Goal: Task Accomplishment & Management: Manage account settings

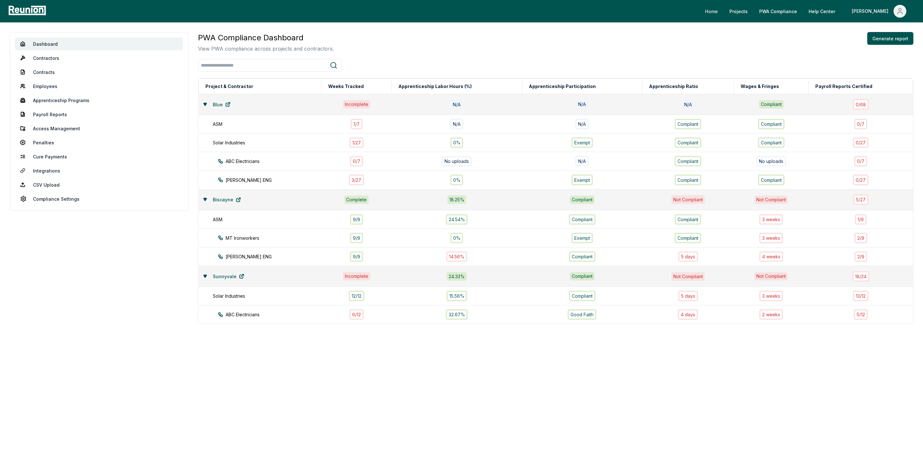
click at [723, 17] on link "Home" at bounding box center [711, 11] width 23 height 13
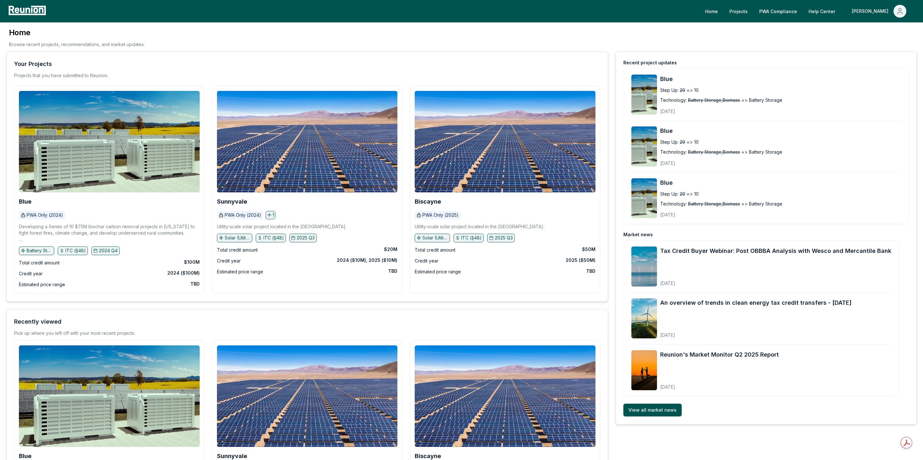
click at [819, 30] on div "Home Browse recent projects, recommendations, and market updates." at bounding box center [461, 40] width 910 height 24
click at [840, 13] on link "Help Center" at bounding box center [821, 11] width 37 height 13
click at [802, 8] on link "PWA Compliance" at bounding box center [778, 11] width 48 height 13
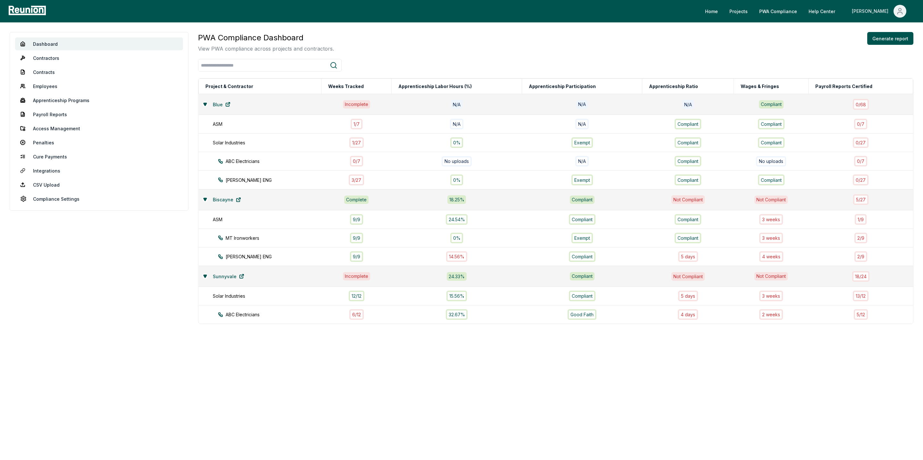
click at [899, 13] on icon "Main" at bounding box center [900, 11] width 8 height 8
click at [888, 37] on p "My Account" at bounding box center [886, 35] width 25 height 8
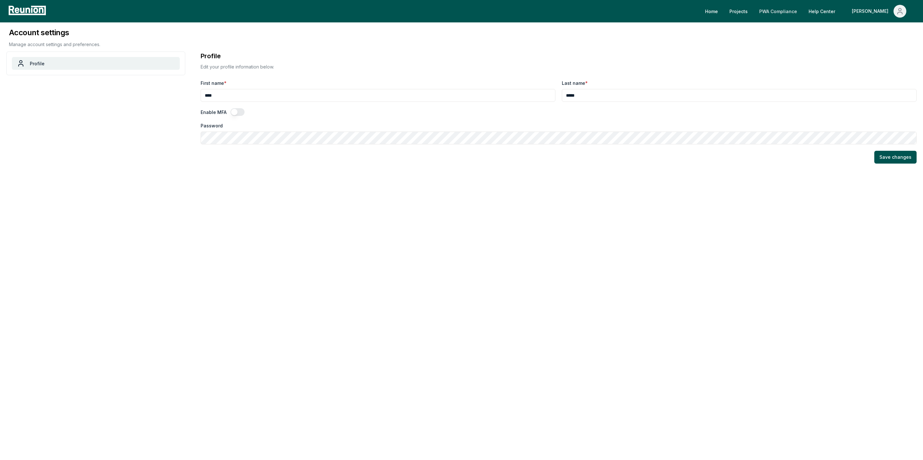
click at [802, 12] on link "PWA Compliance" at bounding box center [778, 11] width 48 height 13
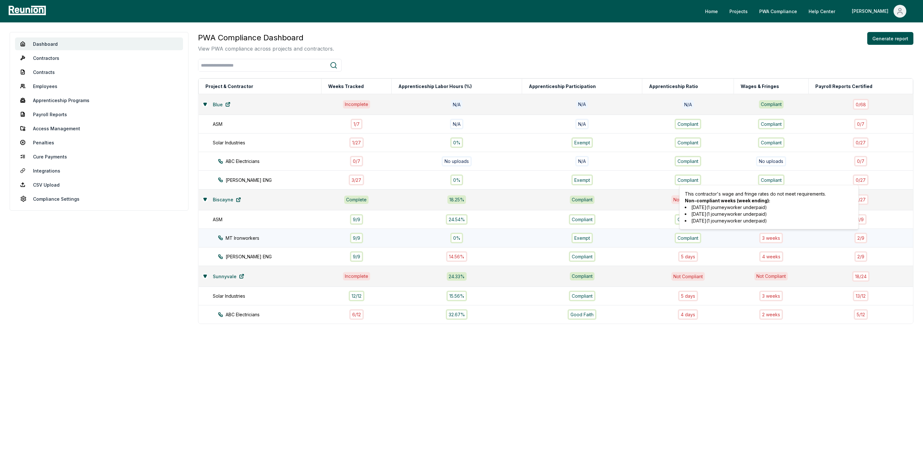
click at [765, 238] on div "3 week s" at bounding box center [771, 238] width 24 height 11
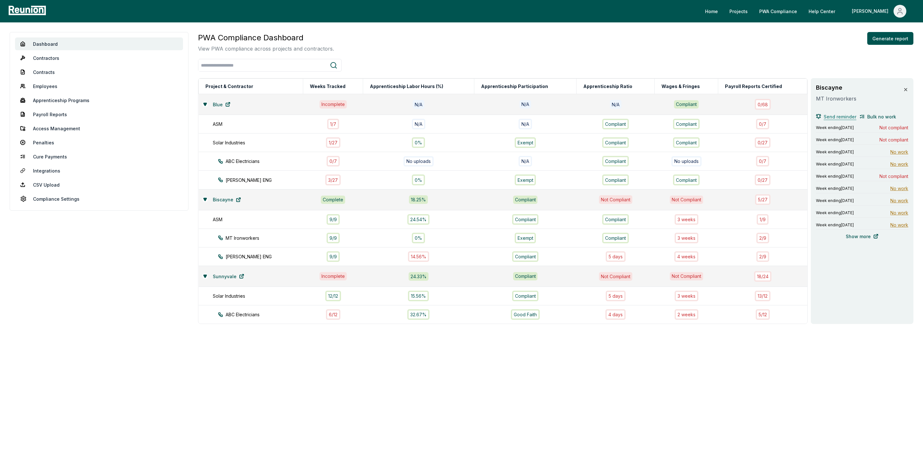
click at [837, 118] on span "Send reminder" at bounding box center [839, 116] width 33 height 7
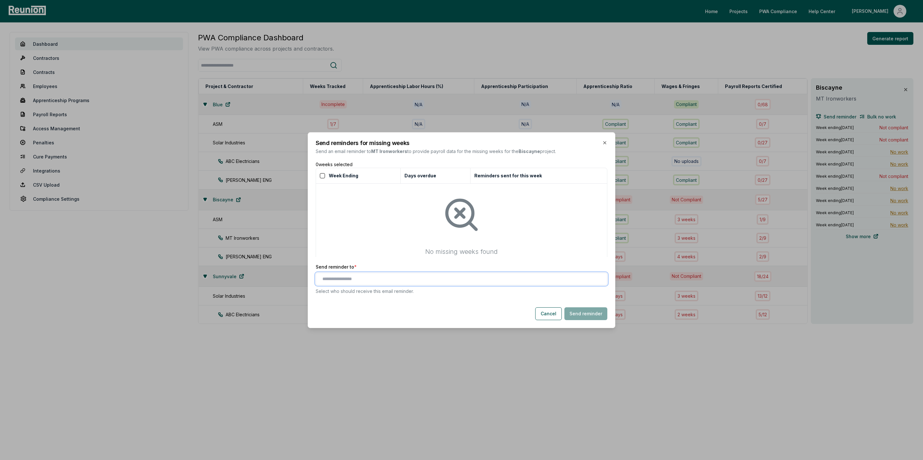
click at [372, 279] on input "text" at bounding box center [462, 279] width 281 height 7
type input "*"
click at [550, 317] on button "Cancel" at bounding box center [548, 314] width 27 height 13
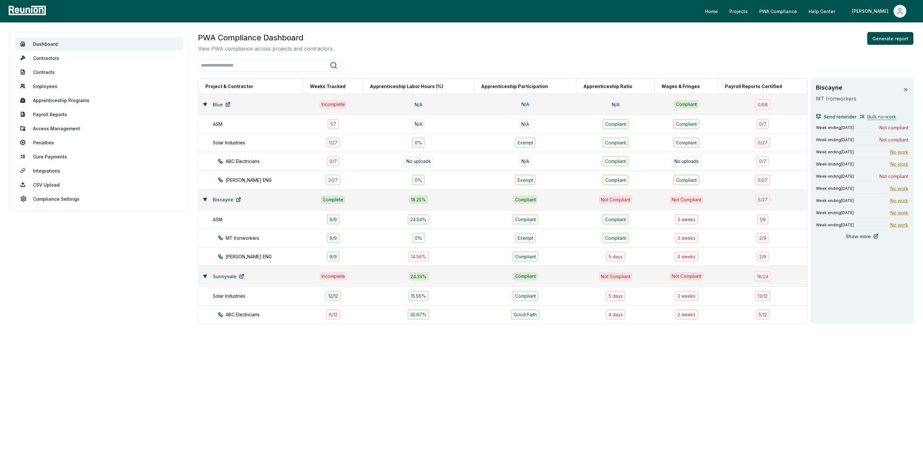
click at [875, 119] on span "Bulk no work" at bounding box center [881, 116] width 29 height 7
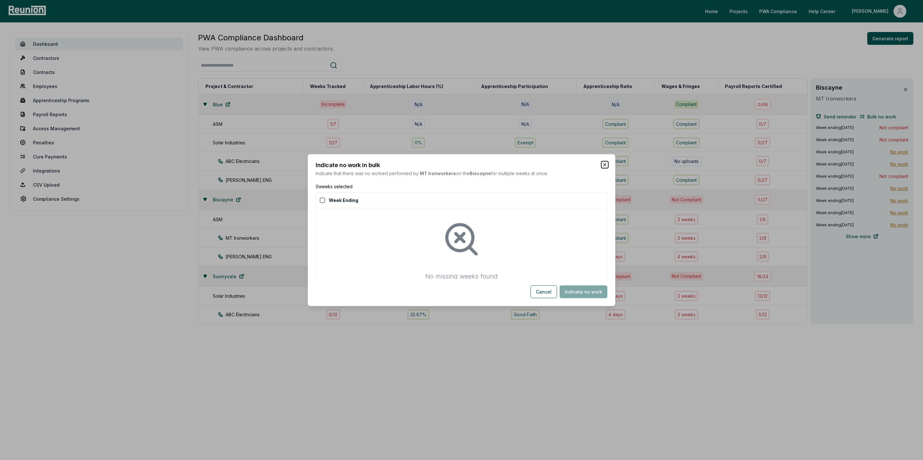
click at [602, 164] on icon "button" at bounding box center [604, 164] width 5 height 5
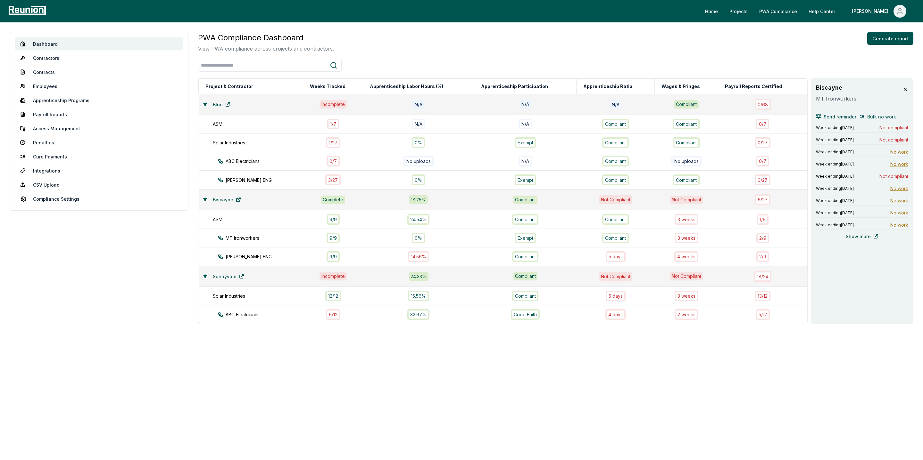
click at [904, 88] on icon at bounding box center [905, 89] width 5 height 5
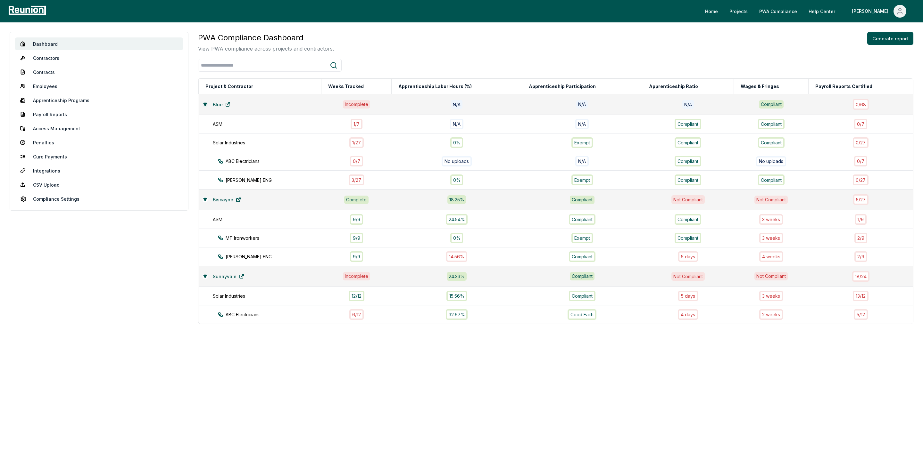
click at [206, 104] on icon at bounding box center [205, 105] width 4 height 4
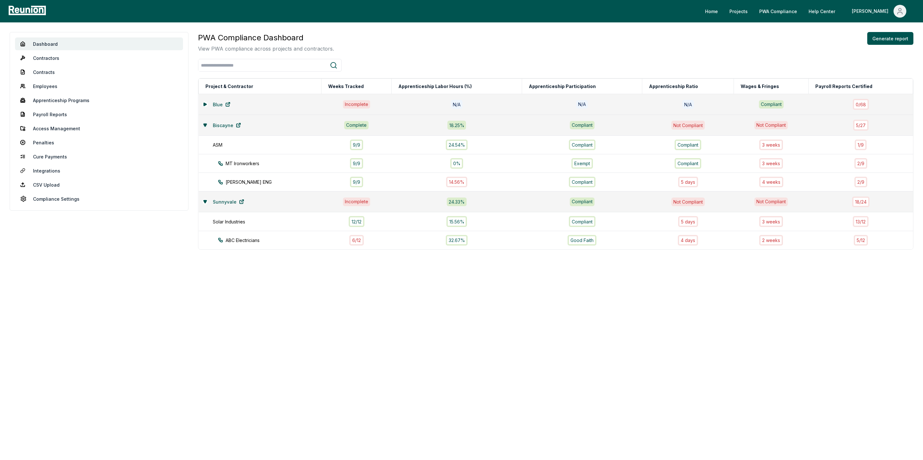
click at [204, 125] on icon at bounding box center [204, 125] width 3 height 3
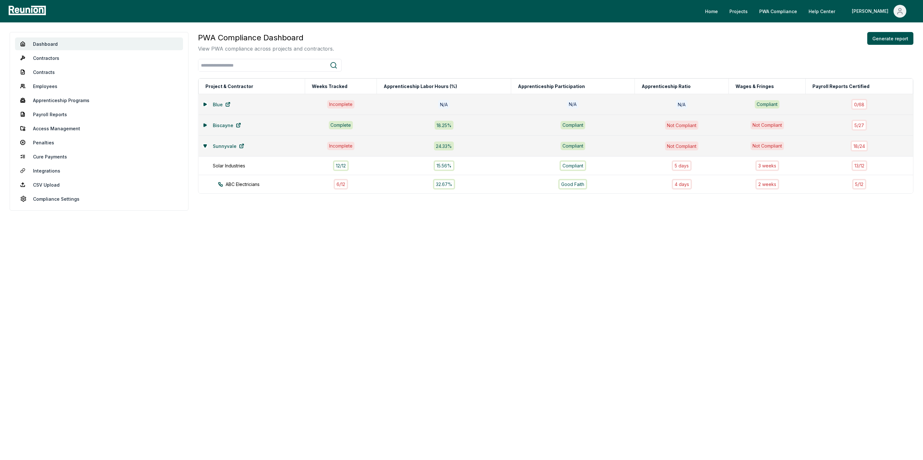
click at [204, 124] on icon at bounding box center [204, 125] width 3 height 3
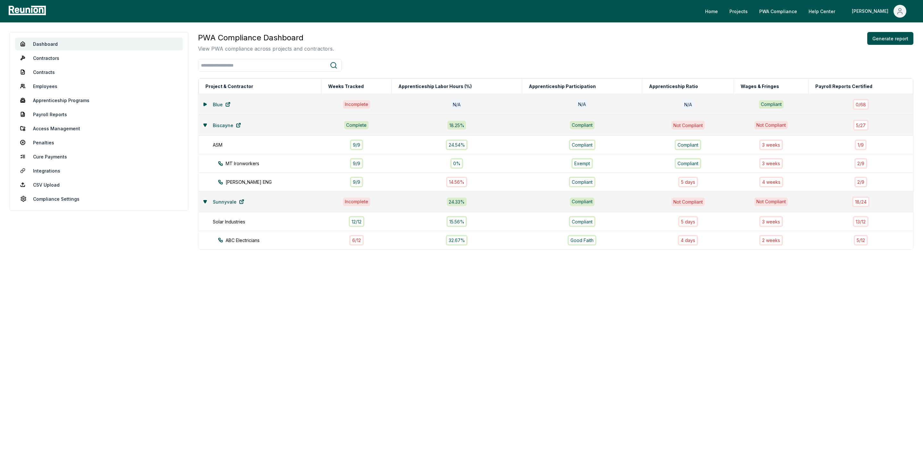
click at [204, 104] on icon at bounding box center [204, 104] width 3 height 3
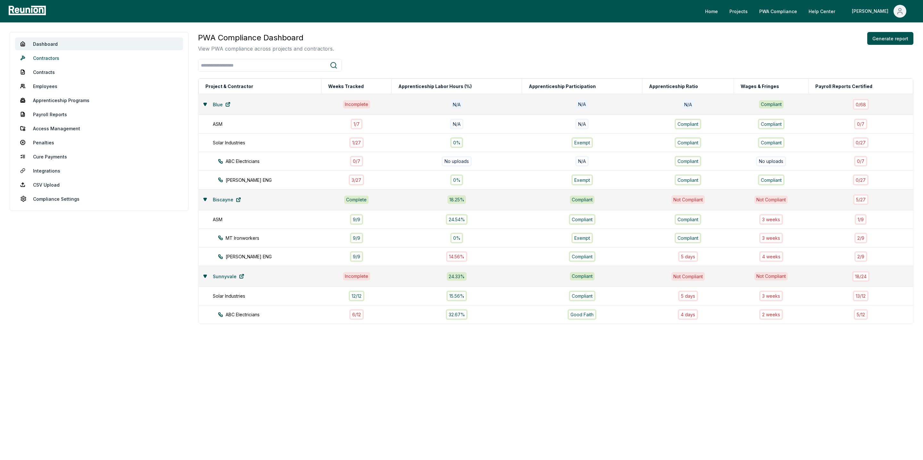
click at [42, 58] on link "Contractors" at bounding box center [99, 58] width 168 height 13
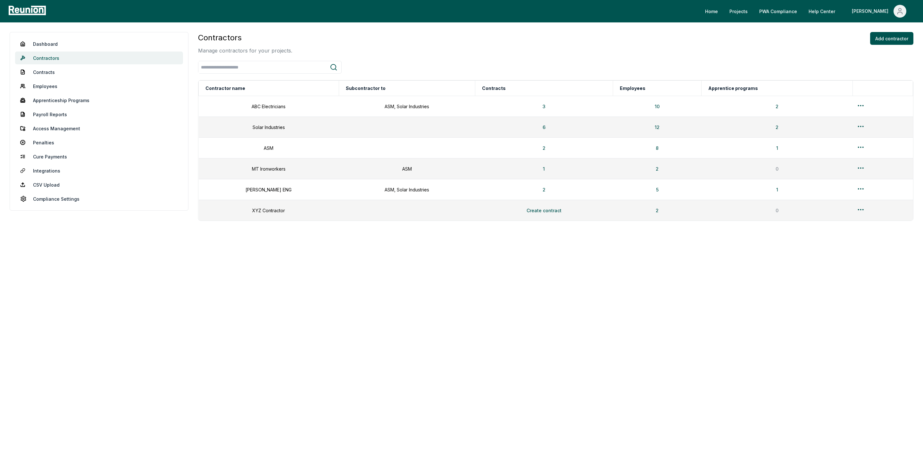
click at [42, 58] on link "Contractors" at bounding box center [99, 58] width 168 height 13
click at [540, 108] on button "3" at bounding box center [543, 106] width 13 height 13
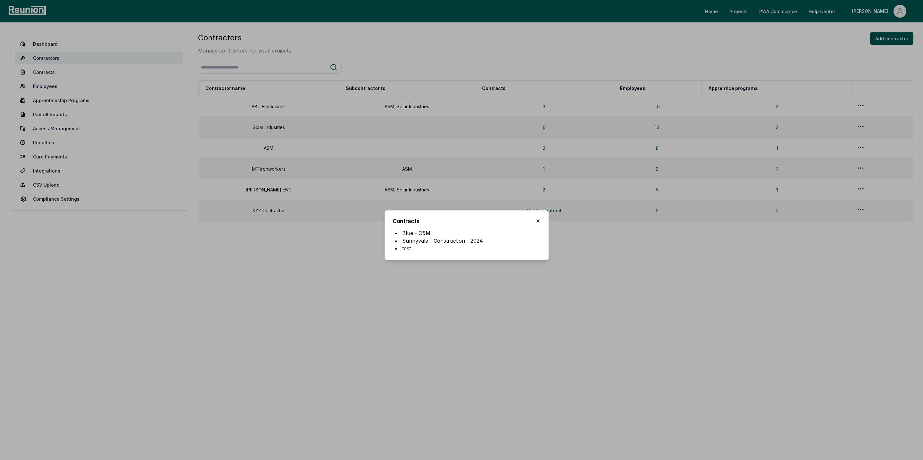
click at [537, 222] on icon "button" at bounding box center [537, 220] width 5 height 5
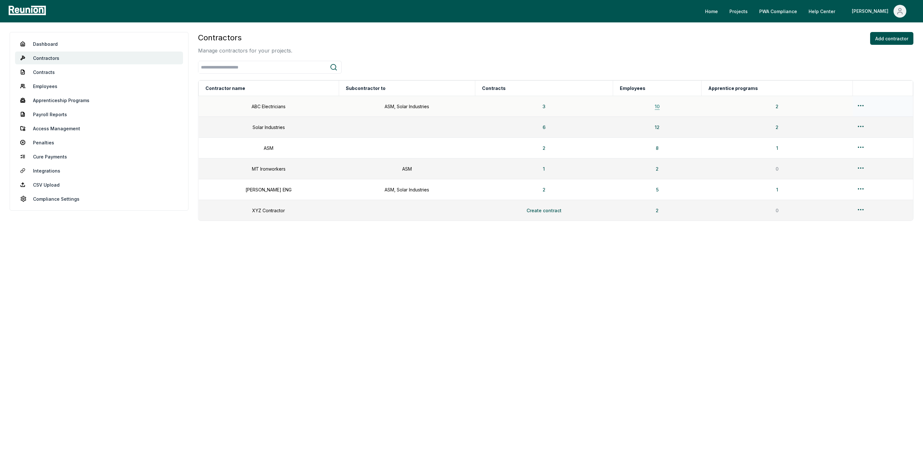
click at [654, 108] on button "10" at bounding box center [656, 106] width 15 height 13
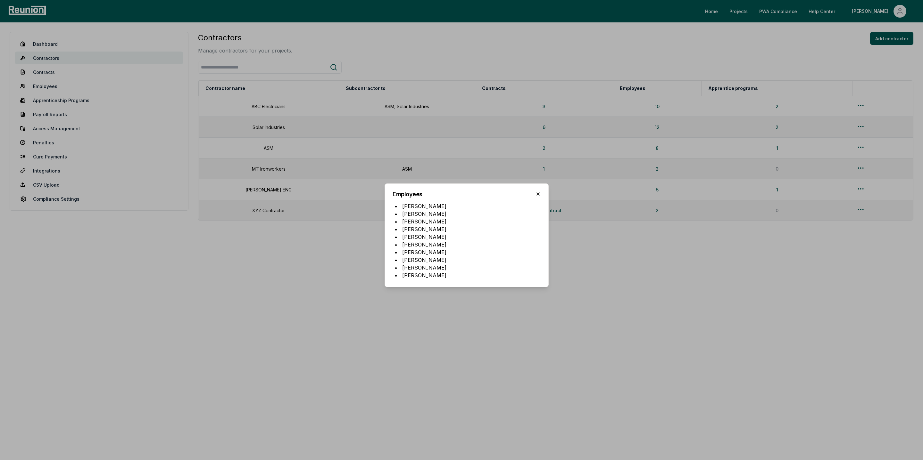
click at [538, 194] on icon "button" at bounding box center [537, 194] width 5 height 5
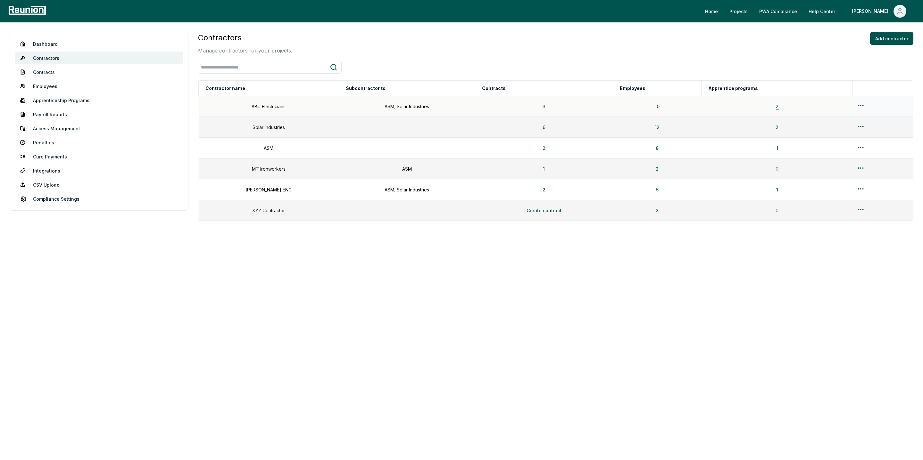
click at [774, 106] on button "2" at bounding box center [776, 106] width 13 height 13
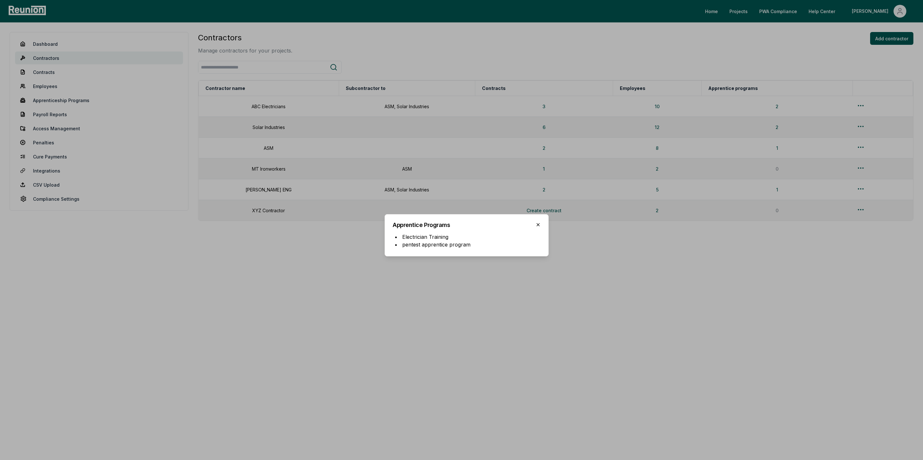
click at [538, 223] on icon "button" at bounding box center [537, 224] width 5 height 5
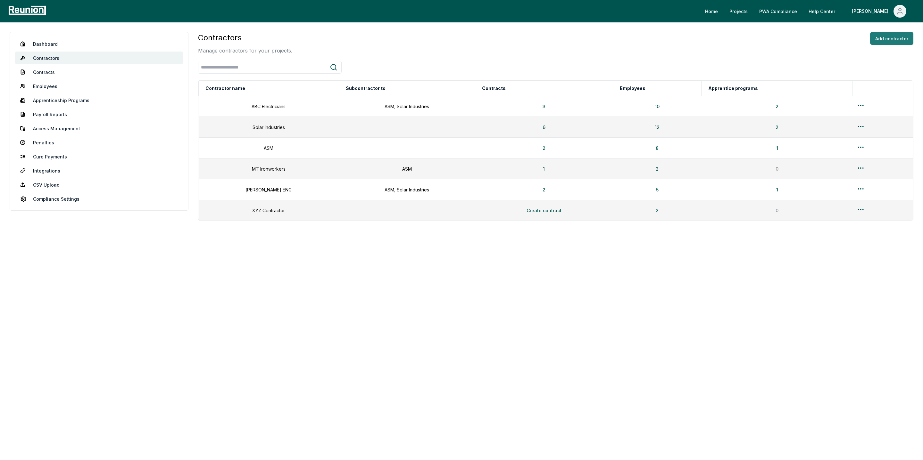
click at [891, 41] on button "Add contractor" at bounding box center [891, 38] width 43 height 13
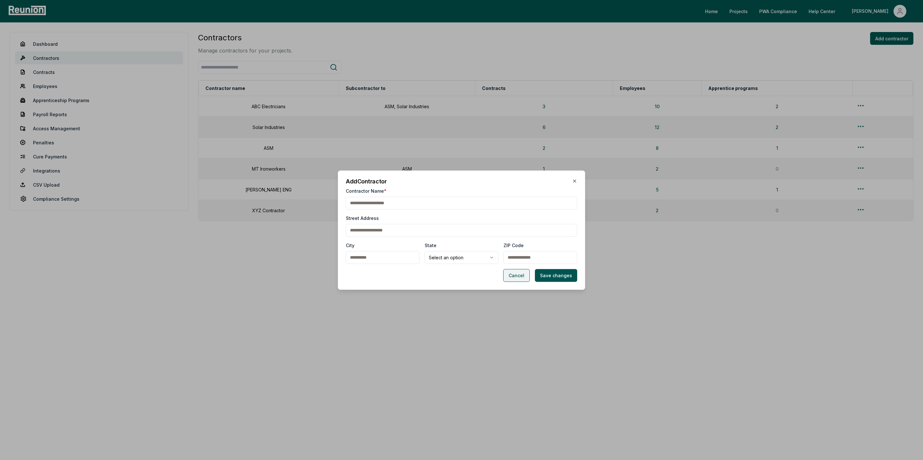
click at [517, 276] on button "Cancel" at bounding box center [516, 275] width 27 height 13
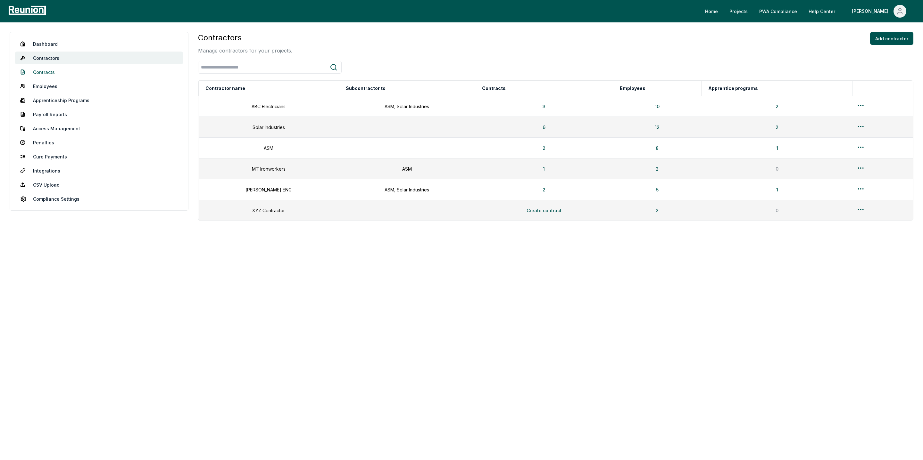
click at [54, 72] on link "Contracts" at bounding box center [99, 72] width 168 height 13
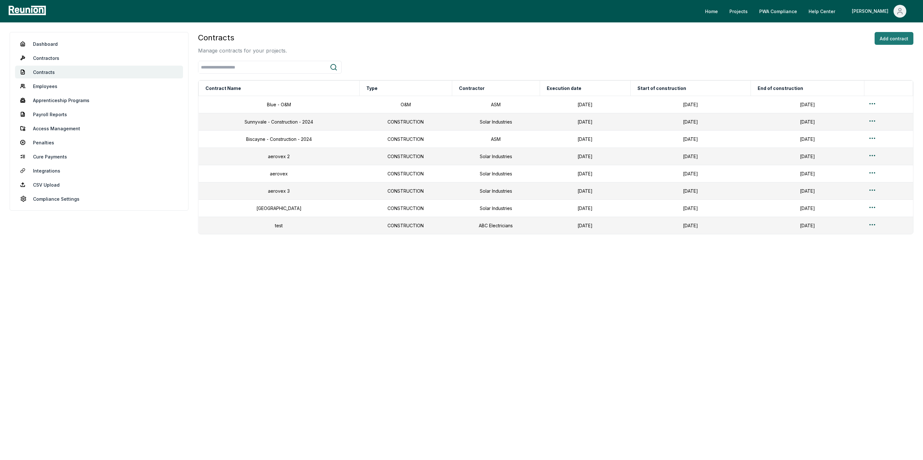
click at [888, 38] on button "Add contract" at bounding box center [893, 38] width 39 height 13
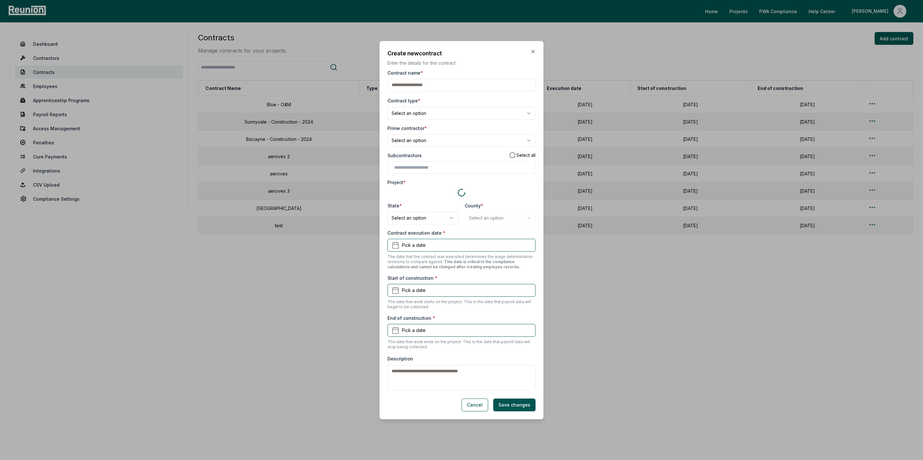
click at [421, 85] on input "Contract name *" at bounding box center [461, 85] width 148 height 13
type input "**********"
click at [426, 110] on body "Please visit us on your desktop We're working on making our marketplace mobile-…" at bounding box center [461, 230] width 923 height 460
select select "**********"
click at [420, 139] on body "Please visit us on your desktop We're working on making our marketplace mobile-…" at bounding box center [461, 230] width 923 height 460
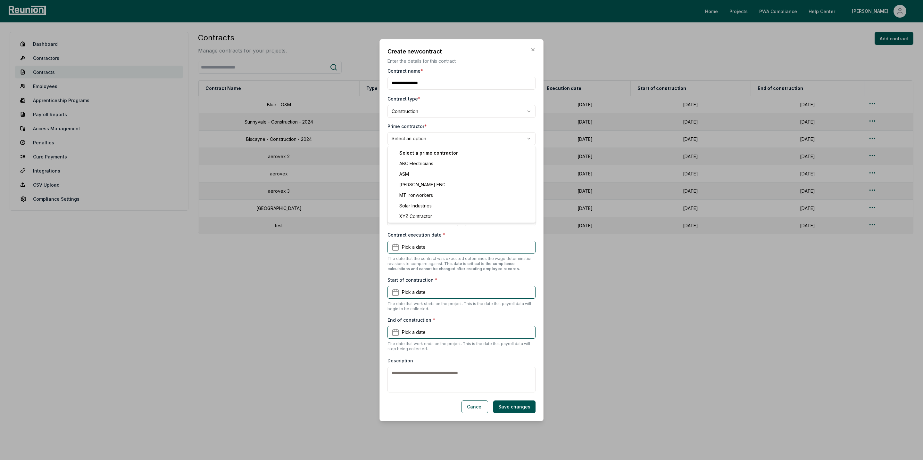
select select "**********"
click at [426, 164] on input "text" at bounding box center [462, 165] width 137 height 7
click at [421, 180] on div "ABC Electricians" at bounding box center [461, 179] width 145 height 11
click at [421, 188] on div "[PERSON_NAME] ENG" at bounding box center [461, 190] width 145 height 11
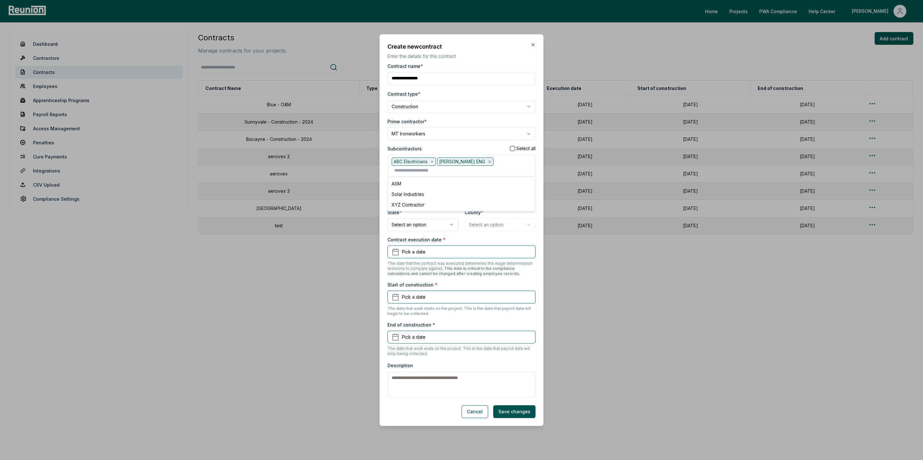
click at [522, 236] on div "Contract execution date * Pick a date The date that the contract was executed d…" at bounding box center [461, 256] width 148 height 40
click at [416, 196] on body "Please visit us on your desktop We're working on making our marketplace mobile-…" at bounding box center [461, 230] width 923 height 460
select select "********"
click at [477, 407] on button "Cancel" at bounding box center [474, 412] width 27 height 13
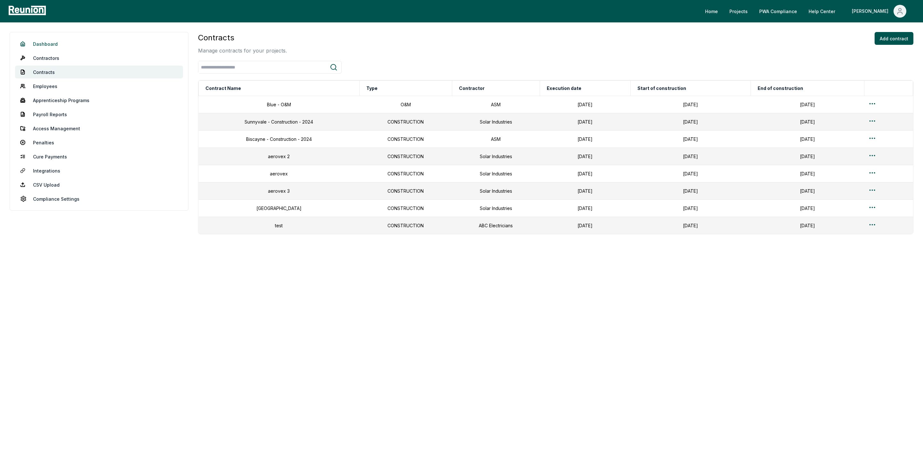
click at [43, 44] on link "Dashboard" at bounding box center [99, 43] width 168 height 13
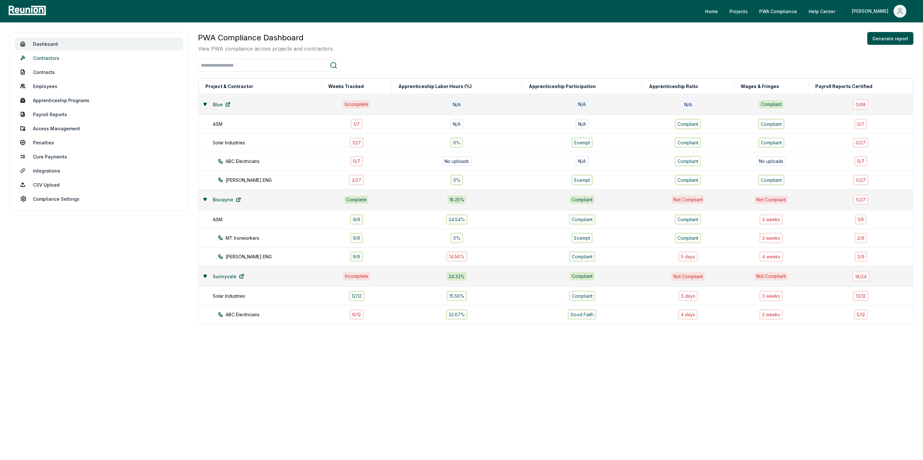
click at [51, 59] on link "Contractors" at bounding box center [99, 58] width 168 height 13
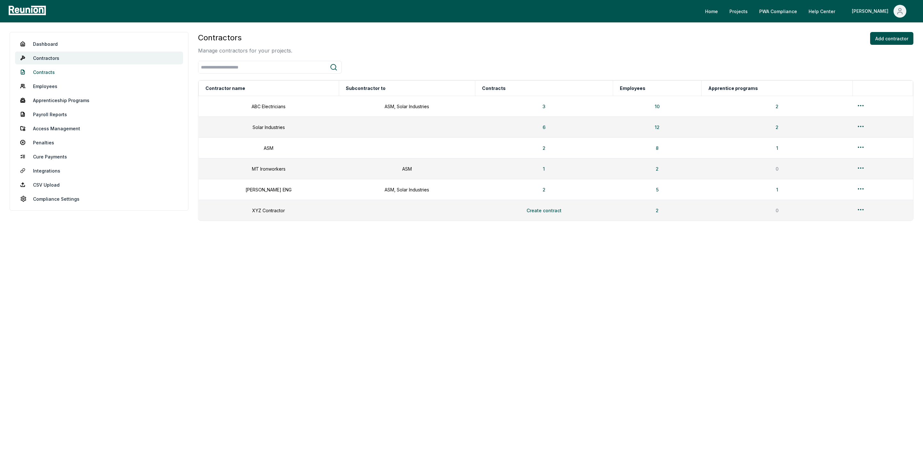
click at [43, 72] on link "Contracts" at bounding box center [99, 72] width 168 height 13
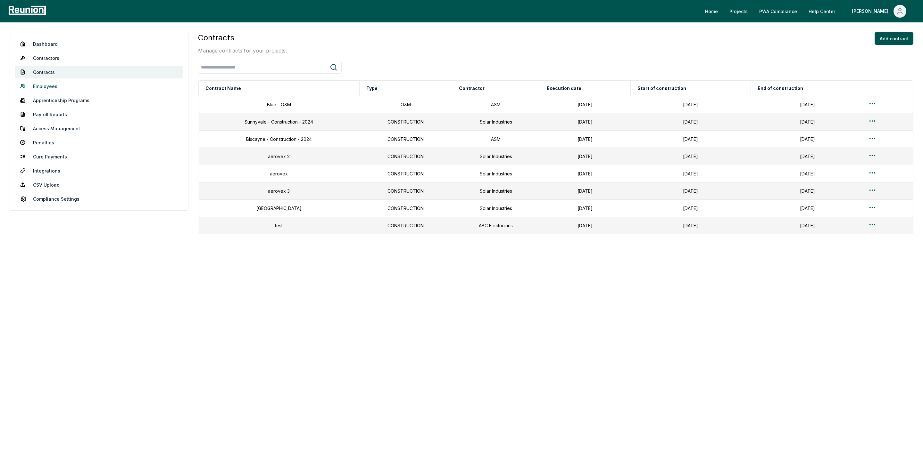
click at [48, 86] on link "Employees" at bounding box center [99, 86] width 168 height 13
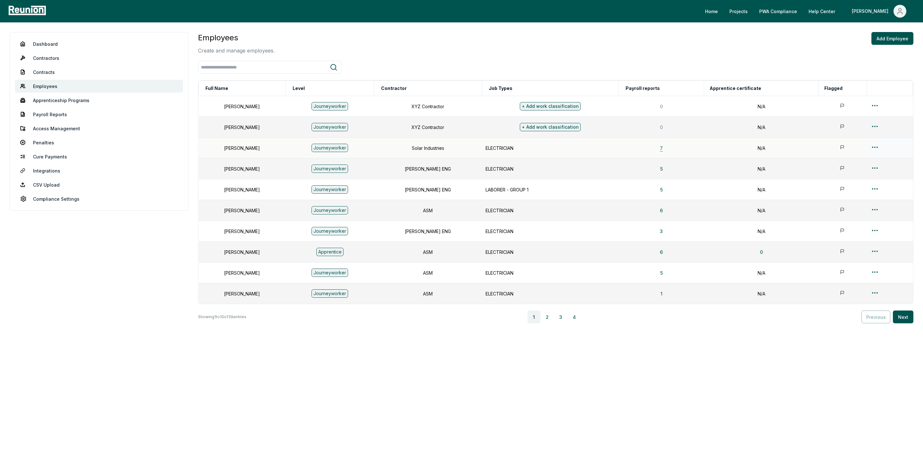
click at [666, 150] on button "7" at bounding box center [661, 148] width 13 height 13
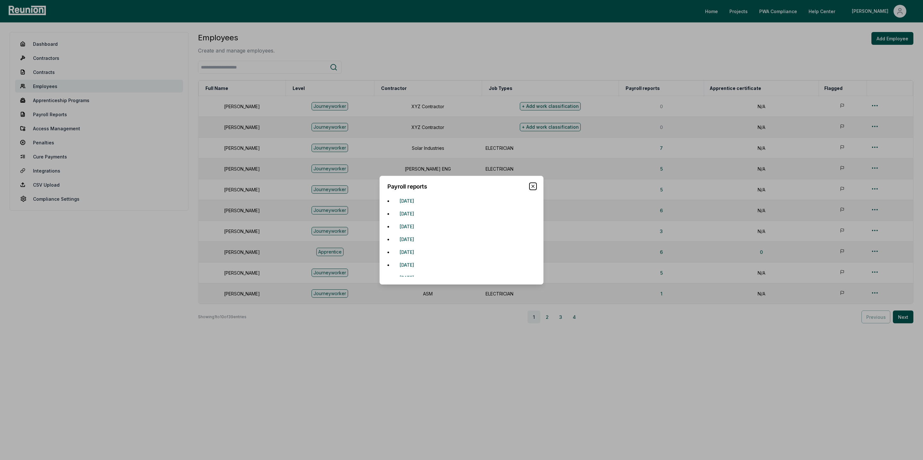
click at [533, 187] on icon "button" at bounding box center [532, 186] width 5 height 5
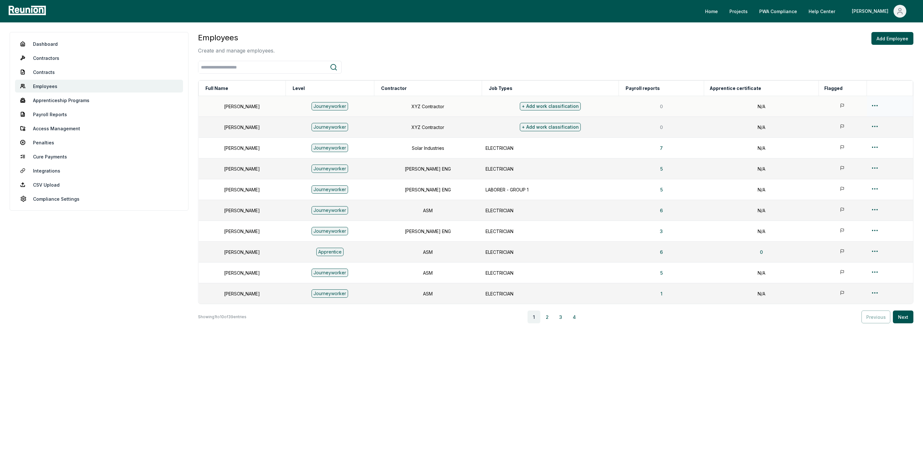
click at [840, 106] on icon at bounding box center [843, 106] width 6 height 6
click at [840, 106] on icon at bounding box center [841, 106] width 3 height 4
click at [883, 41] on button "Add Employee" at bounding box center [892, 38] width 42 height 13
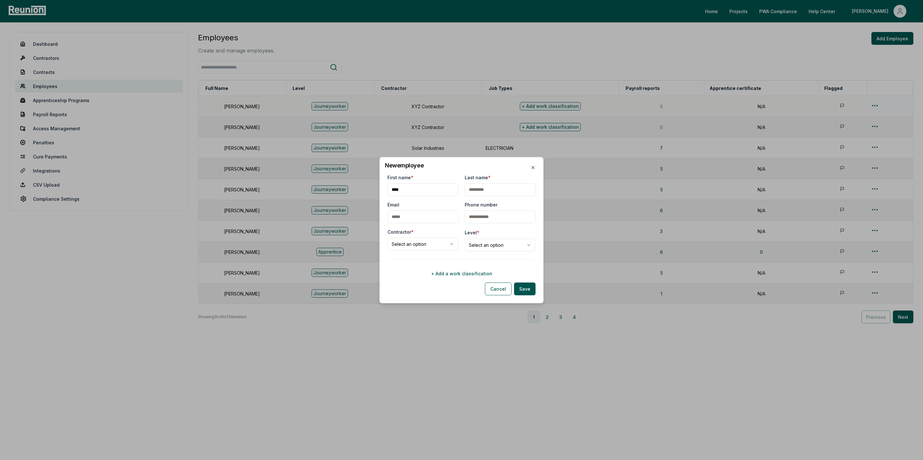
type input "****"
type input "*****"
click at [421, 244] on body "Please visit us on your desktop We're working on making our marketplace mobile-…" at bounding box center [461, 230] width 923 height 460
select select "**********"
click at [493, 247] on body "Please visit us on your desktop We're working on making our marketplace mobile-…" at bounding box center [461, 230] width 923 height 460
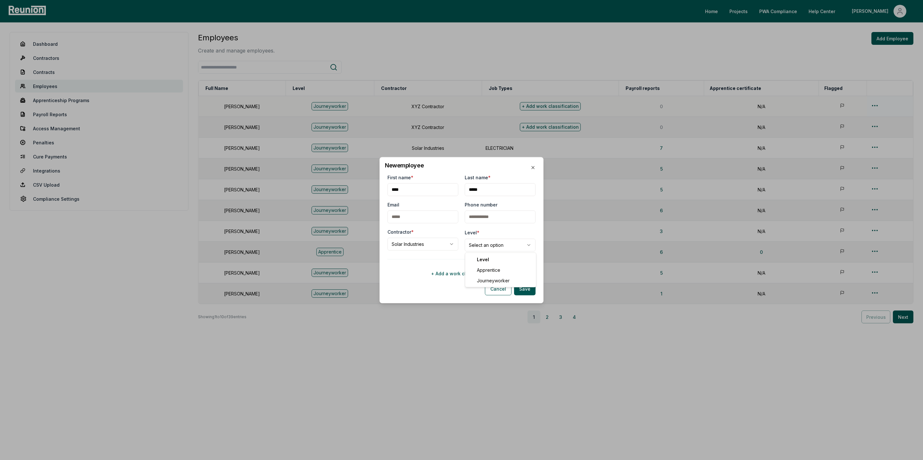
select select "**********"
click at [458, 274] on button "+ Add a work classification" at bounding box center [461, 273] width 148 height 13
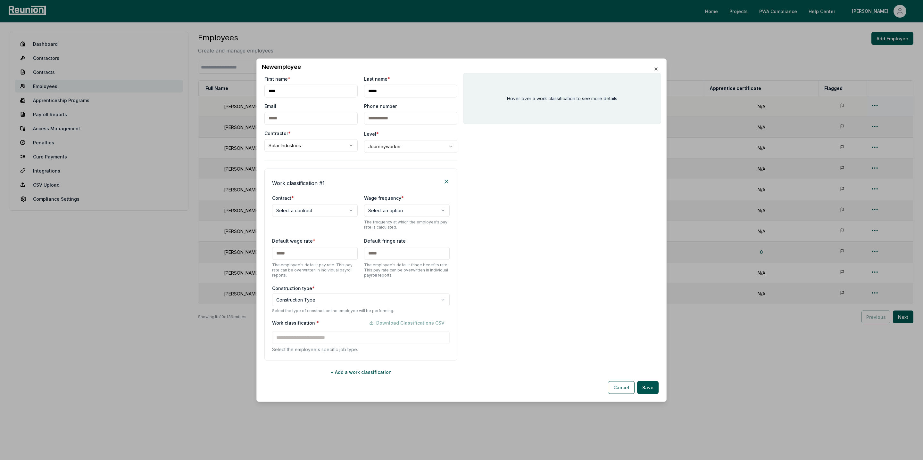
click at [298, 212] on body "Please visit us on your desktop We're working on making our marketplace mobile-…" at bounding box center [461, 230] width 923 height 460
select select "**********"
click at [381, 210] on body "Please visit us on your desktop We're working on making our marketplace mobile-…" at bounding box center [461, 230] width 923 height 460
select select "******"
click at [295, 252] on input "text" at bounding box center [315, 253] width 86 height 13
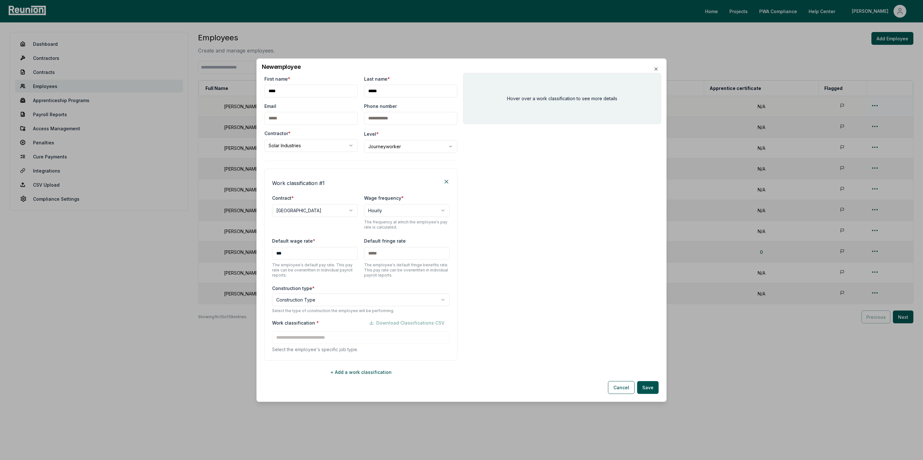
type input "***"
click at [331, 234] on div "**********" at bounding box center [360, 265] width 193 height 192
click at [289, 302] on body "Please visit us on your desktop We're working on making our marketplace mobile-…" at bounding box center [461, 230] width 923 height 460
select select "*****"
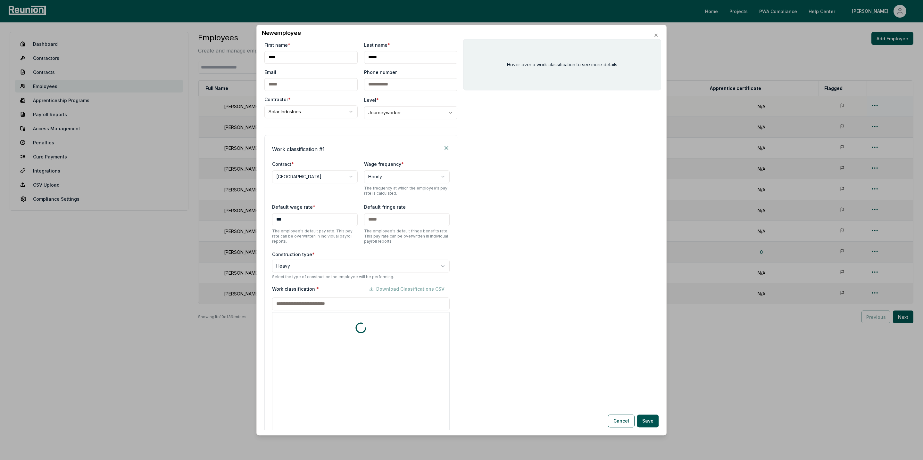
click at [309, 340] on div "Work classification * Download Classifications CSV * includes footnote * detail…" at bounding box center [360, 362] width 177 height 158
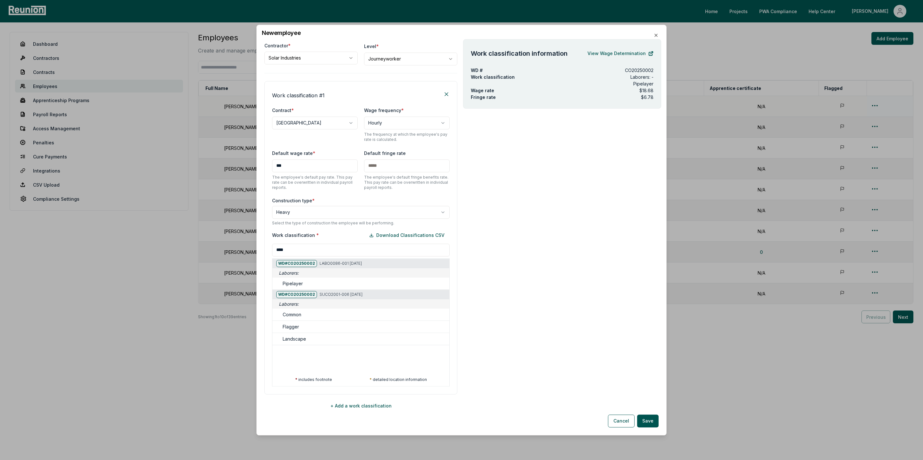
click at [303, 251] on input "****" at bounding box center [360, 250] width 177 height 13
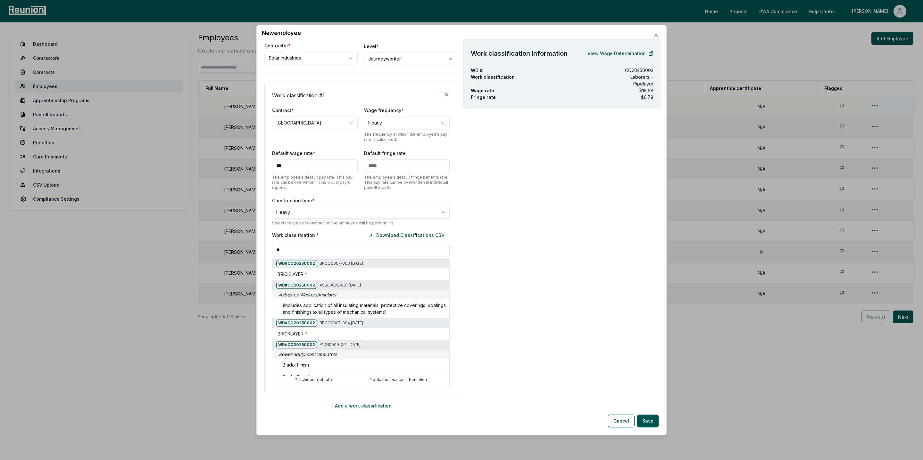
type input "*"
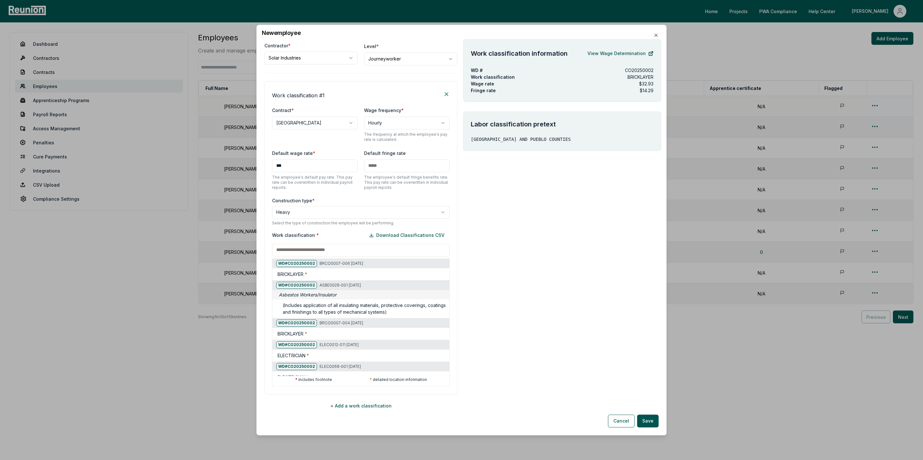
click at [606, 54] on div at bounding box center [272, 251] width 923 height 460
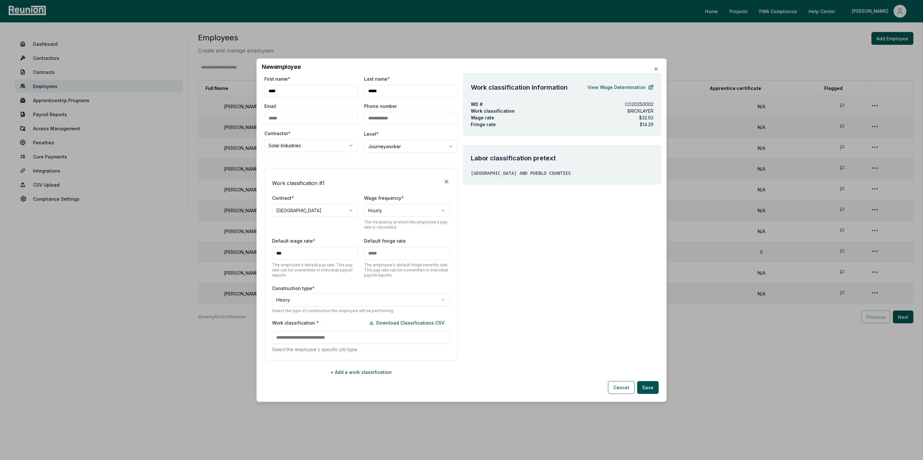
click at [295, 337] on div "Work classification * Download Classifications CSV Select the employee's specif…" at bounding box center [360, 335] width 177 height 36
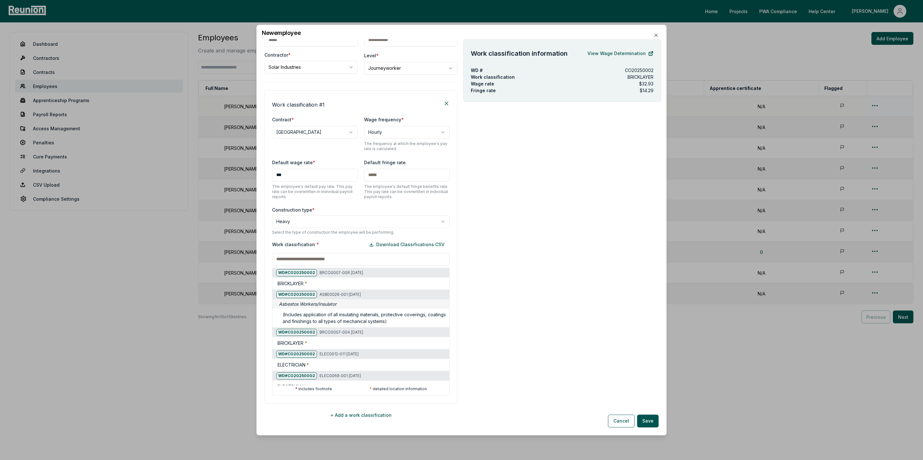
scroll to position [54, 0]
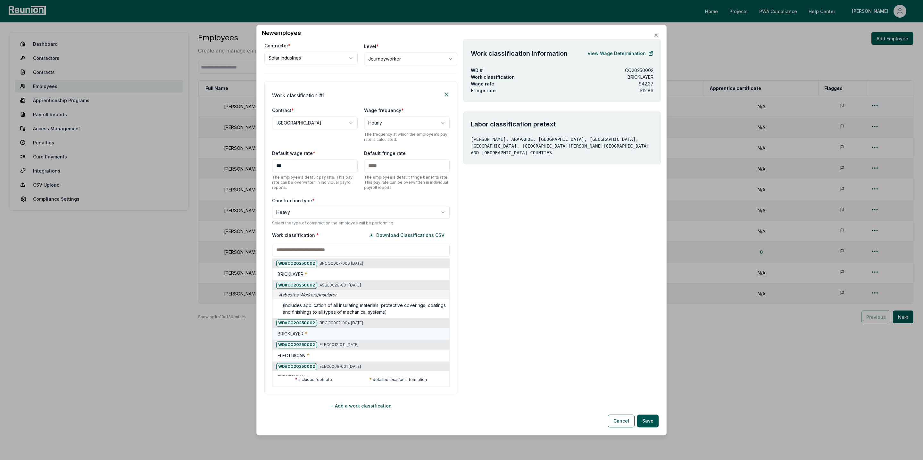
click at [305, 336] on h5 "BRICKLAYER *" at bounding box center [291, 334] width 29 height 7
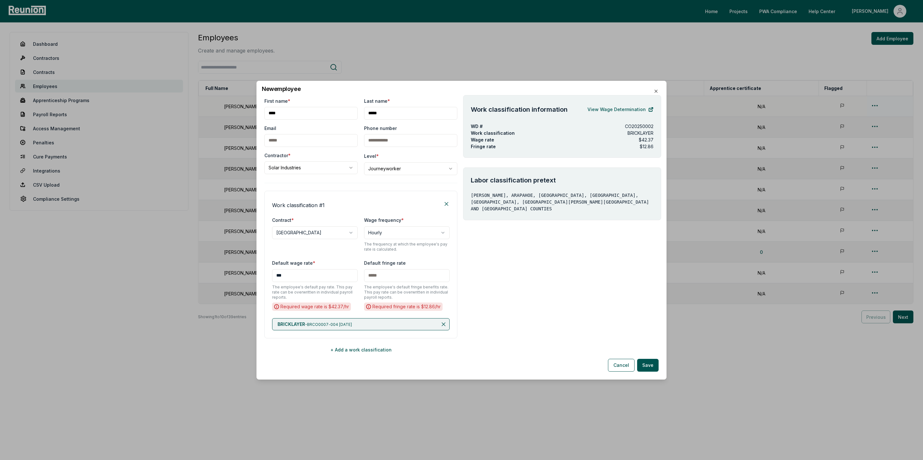
scroll to position [0, 0]
click at [613, 111] on link "View Wage Determination" at bounding box center [620, 109] width 66 height 13
click at [441, 325] on icon at bounding box center [443, 324] width 6 height 6
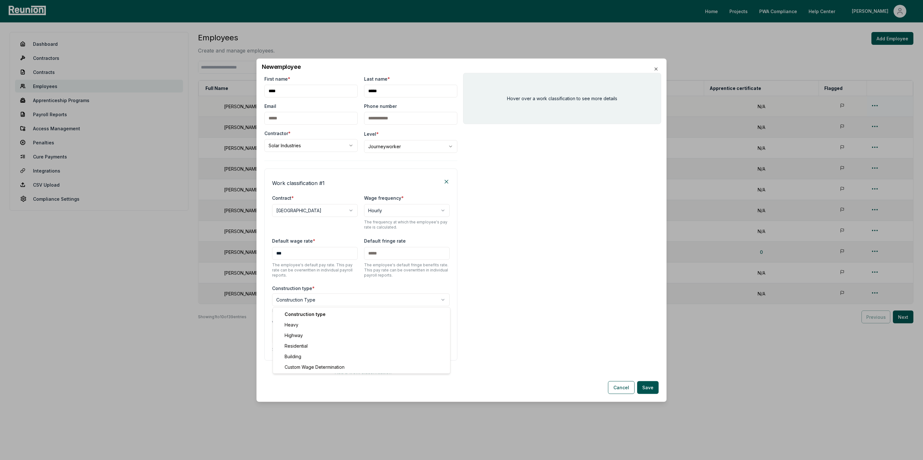
click at [301, 300] on body "Please visit us on your desktop We're working on making our marketplace mobile-…" at bounding box center [461, 230] width 923 height 460
select select "*****"
click at [295, 335] on div "Work classification * Download Classifications CSV Select the employee's specif…" at bounding box center [360, 335] width 177 height 36
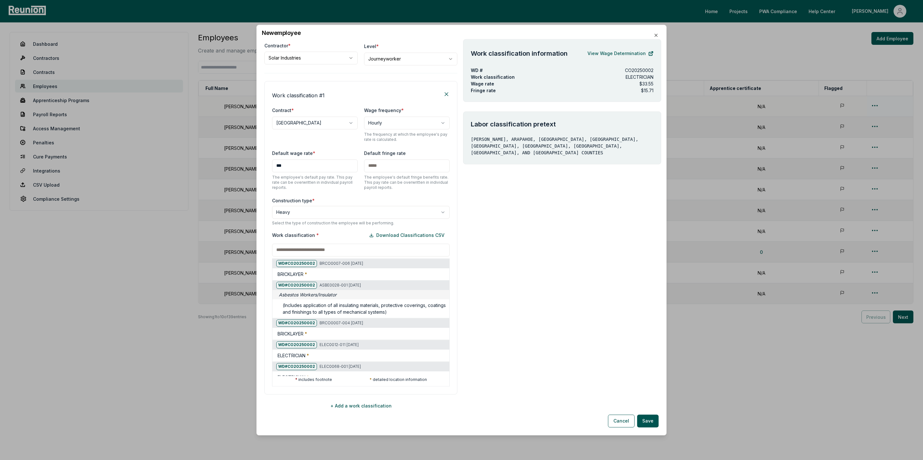
click at [376, 413] on div at bounding box center [272, 251] width 923 height 460
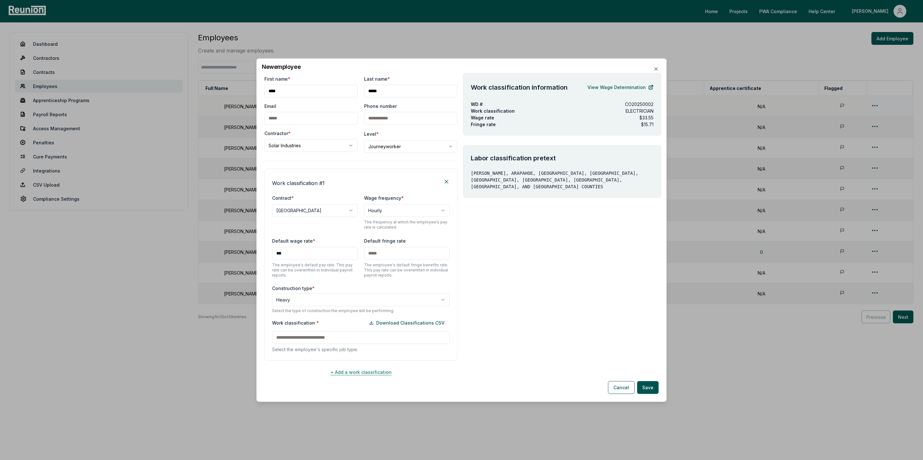
click at [353, 373] on button "+ Add a work classification" at bounding box center [360, 372] width 193 height 13
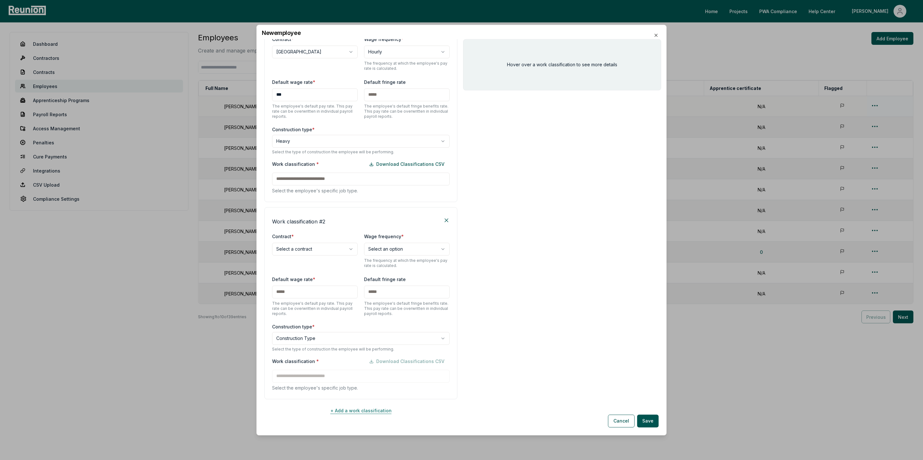
scroll to position [130, 0]
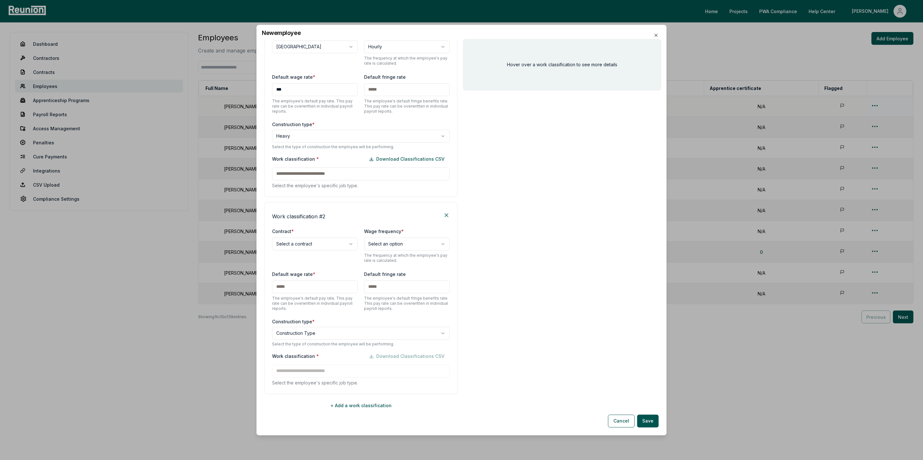
click at [306, 242] on body "Please visit us on your desktop We're working on making our marketplace mobile-…" at bounding box center [461, 230] width 923 height 460
select select "**********"
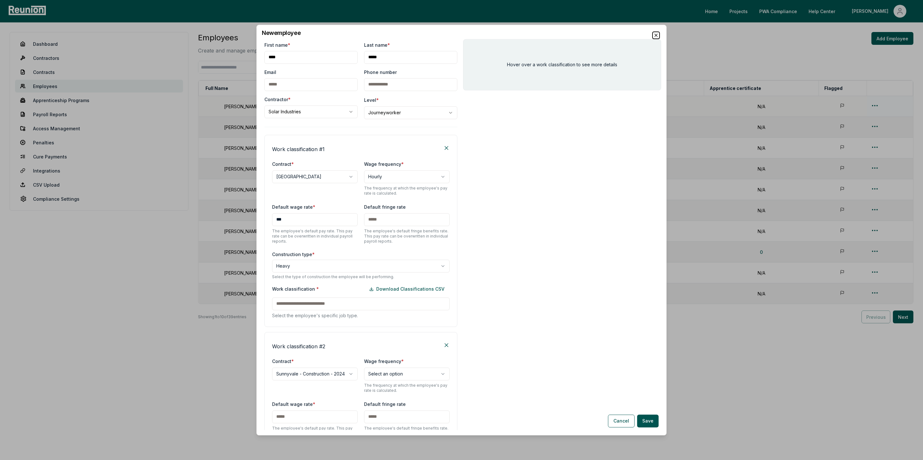
click at [657, 37] on icon "button" at bounding box center [655, 35] width 5 height 5
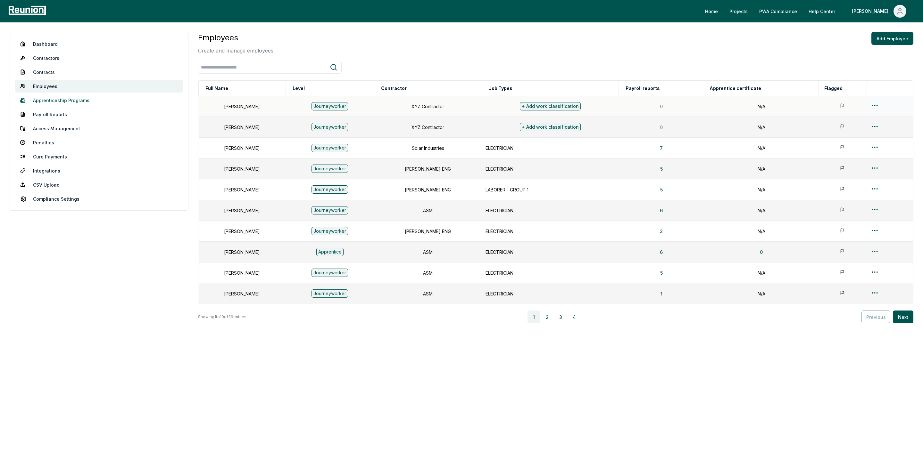
click at [46, 100] on link "Apprenticeship Programs" at bounding box center [99, 100] width 168 height 13
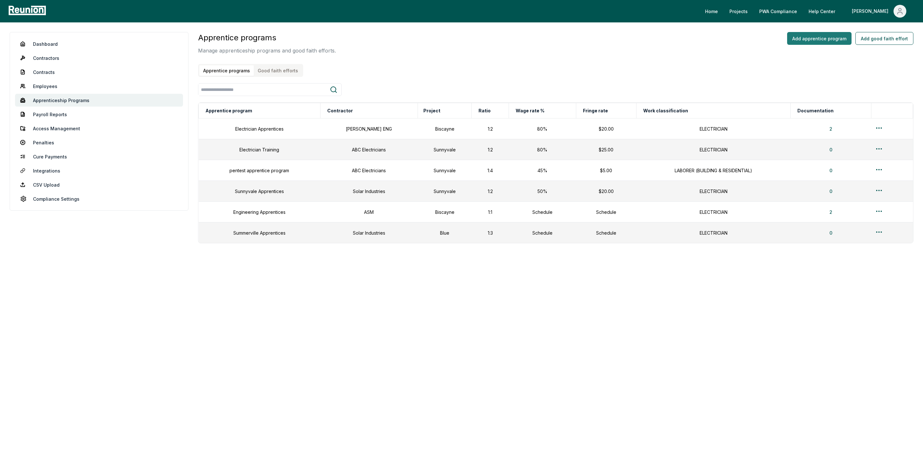
click at [814, 41] on button "Add apprentice program" at bounding box center [819, 38] width 64 height 13
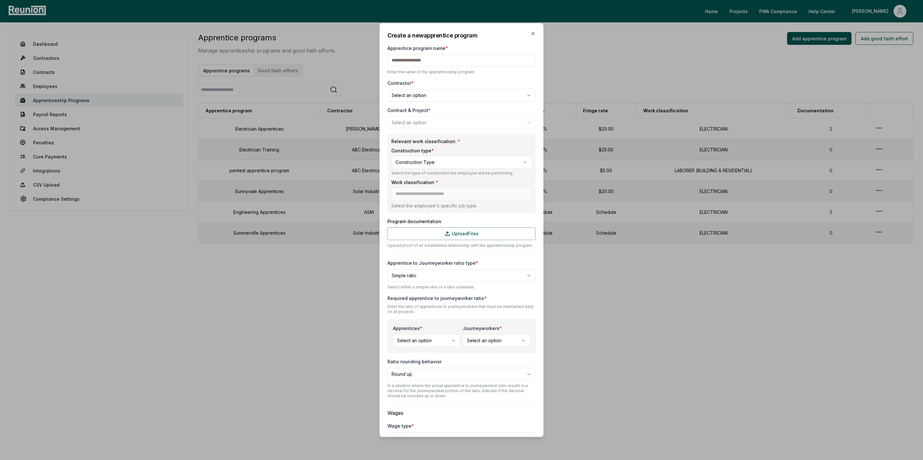
click at [469, 98] on body "Please visit us on your desktop We're working on making our marketplace mobile-…" at bounding box center [461, 230] width 923 height 460
select select "**********"
click at [440, 59] on input "Apprentice program name *" at bounding box center [461, 60] width 148 height 13
click at [409, 102] on div "**********" at bounding box center [461, 301] width 148 height 540
click at [414, 123] on body "Please visit us on your desktop We're working on making our marketplace mobile-…" at bounding box center [461, 230] width 923 height 460
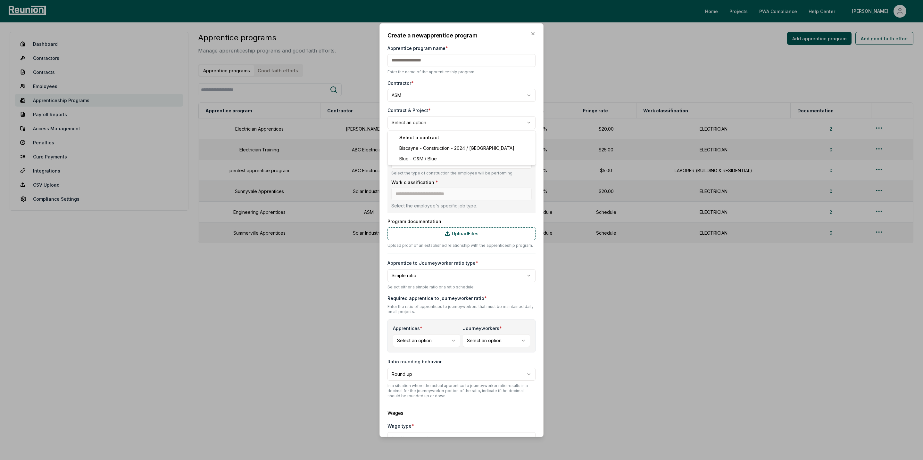
select select "**********"
click at [418, 161] on body "Please visit us on your desktop We're working on making our marketplace mobile-…" at bounding box center [461, 230] width 923 height 460
select select "*****"
click at [415, 195] on input at bounding box center [461, 194] width 140 height 13
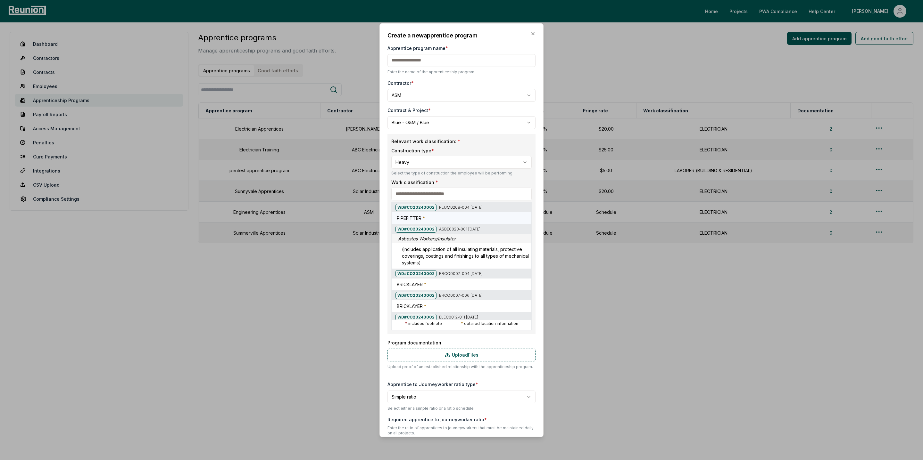
click at [420, 216] on h5 "PIPEFITTER *" at bounding box center [411, 218] width 28 height 7
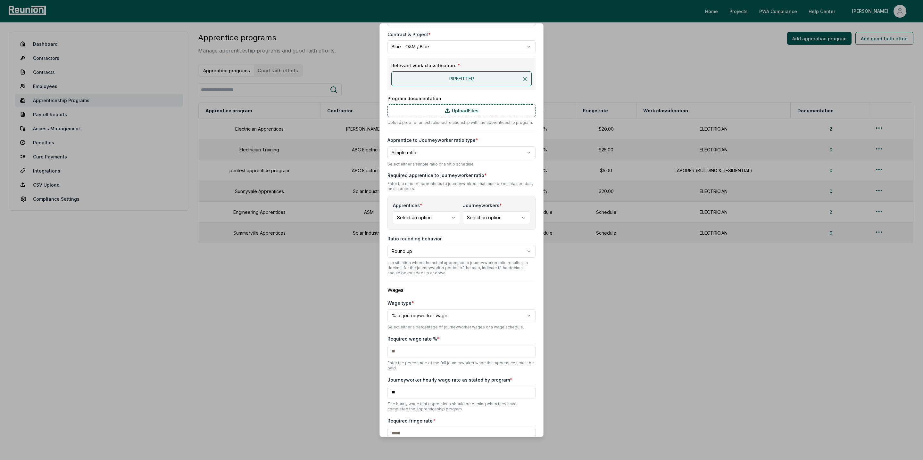
scroll to position [83, 0]
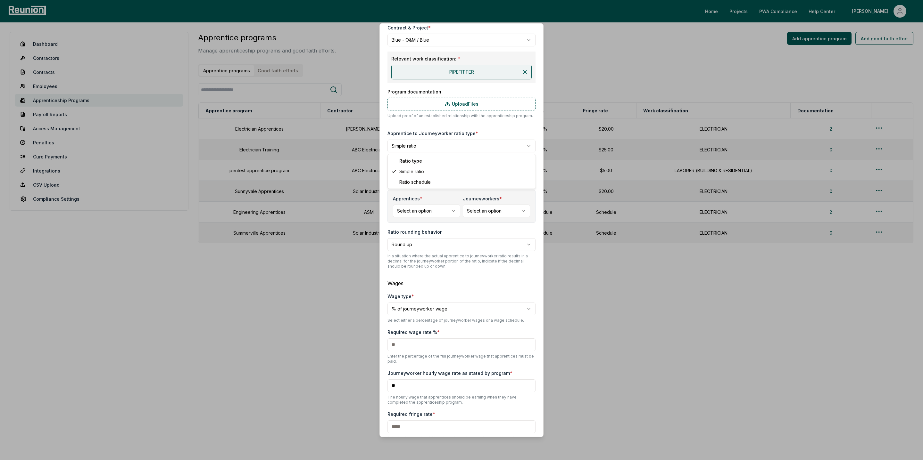
click at [413, 148] on body "Please visit us on your desktop We're working on making our marketplace mobile-…" at bounding box center [461, 230] width 923 height 460
click at [418, 138] on body "Please visit us on your desktop We're working on making our marketplace mobile-…" at bounding box center [461, 230] width 923 height 460
click at [427, 212] on body "Please visit us on your desktop We're working on making our marketplace mobile-…" at bounding box center [461, 230] width 923 height 460
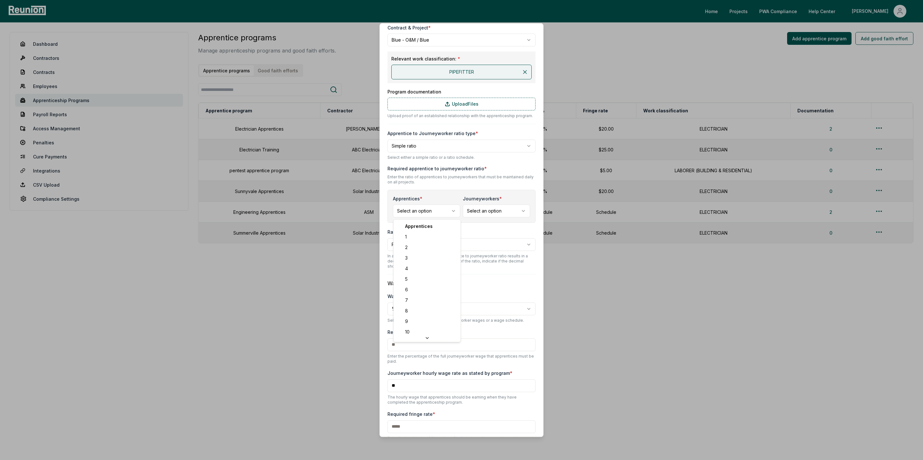
select select "*"
click at [490, 214] on body "Please visit us on your desktop We're working on making our marketplace mobile-…" at bounding box center [461, 230] width 923 height 460
select select "*"
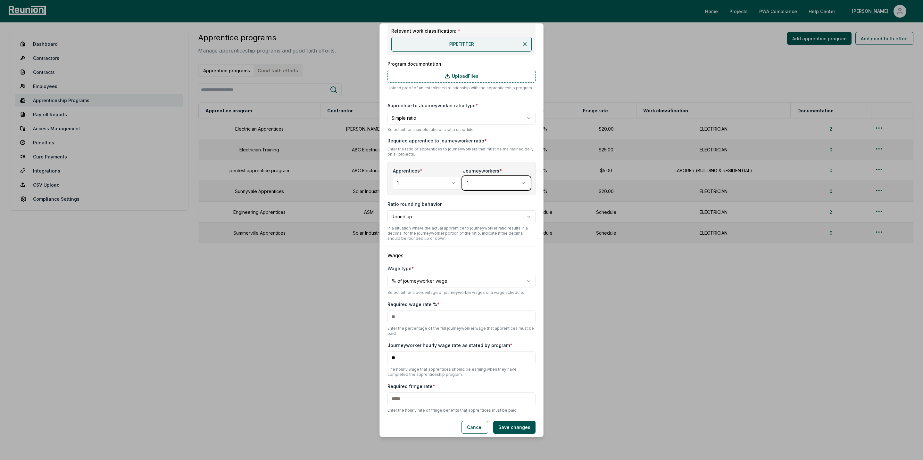
scroll to position [116, 0]
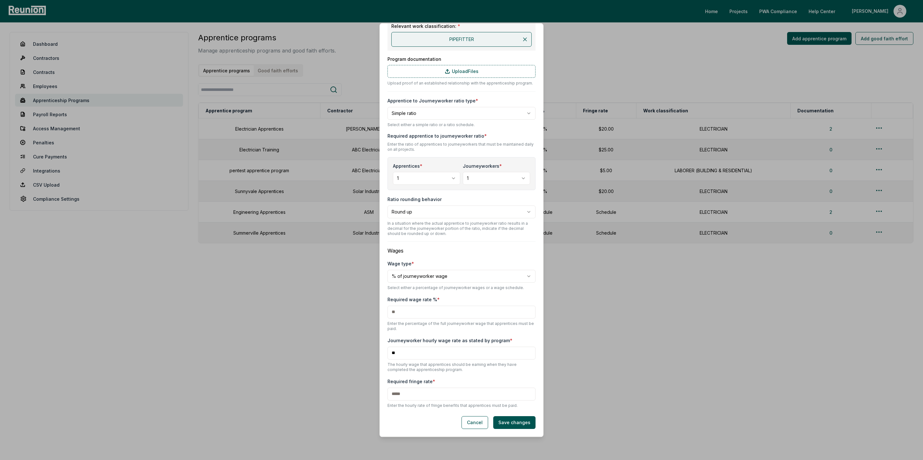
click at [407, 312] on input "text" at bounding box center [461, 312] width 148 height 13
type input "**"
click at [407, 351] on input "**" at bounding box center [461, 353] width 148 height 13
type input "***"
click at [408, 398] on input "text" at bounding box center [461, 394] width 148 height 13
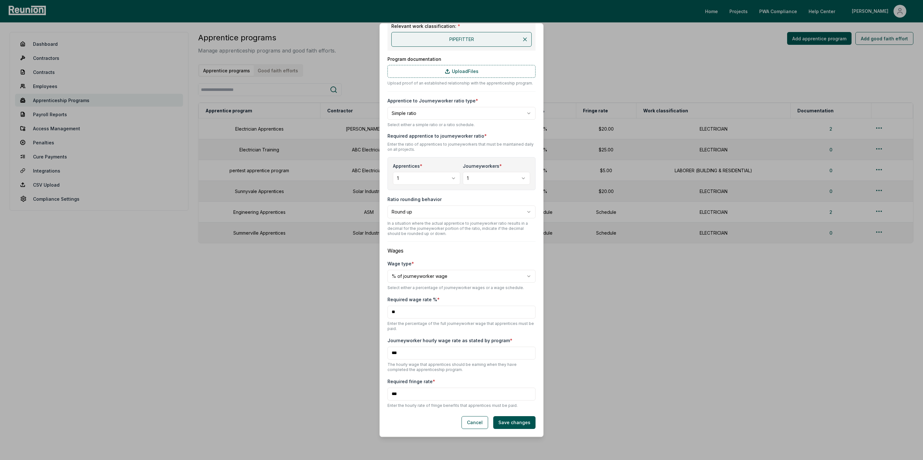
type input "***"
click at [422, 274] on body "Please visit us on your desktop We're working on making our marketplace mobile-…" at bounding box center [461, 230] width 923 height 460
select select "**********"
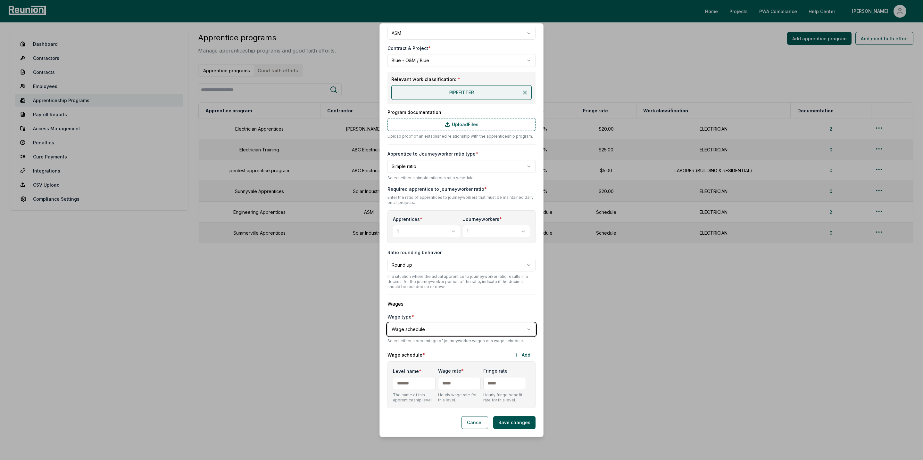
scroll to position [63, 0]
click at [522, 354] on button "Add" at bounding box center [522, 355] width 27 height 13
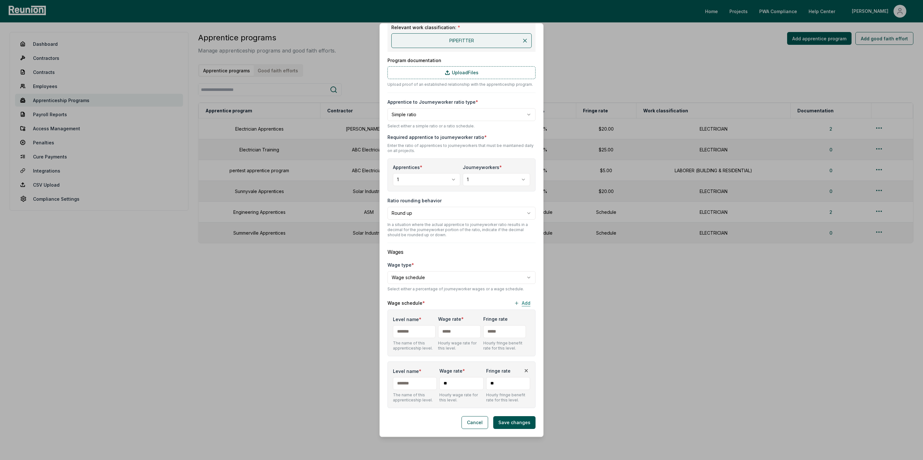
click at [526, 303] on button "Add" at bounding box center [522, 303] width 27 height 13
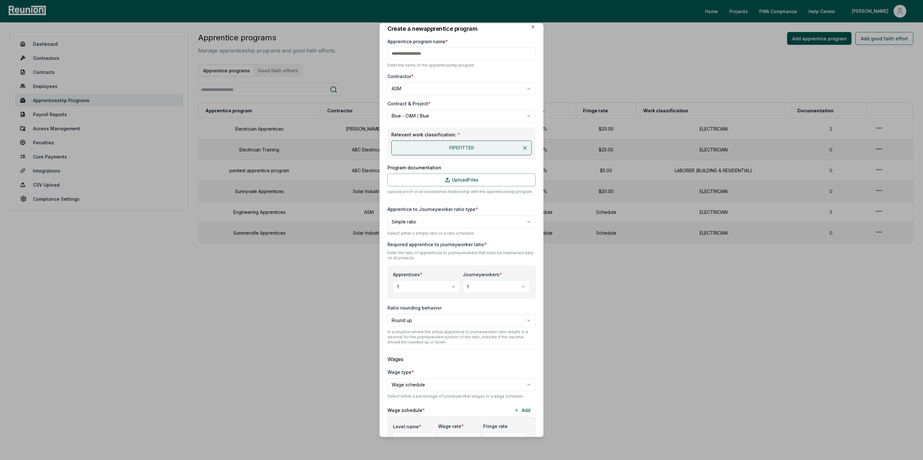
scroll to position [0, 0]
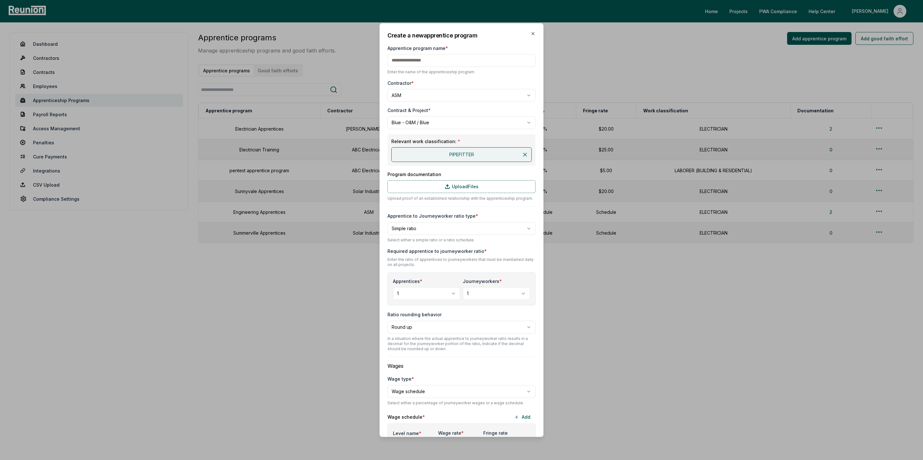
click at [530, 30] on div "**********" at bounding box center [461, 230] width 164 height 414
click at [532, 36] on icon "button" at bounding box center [532, 33] width 5 height 5
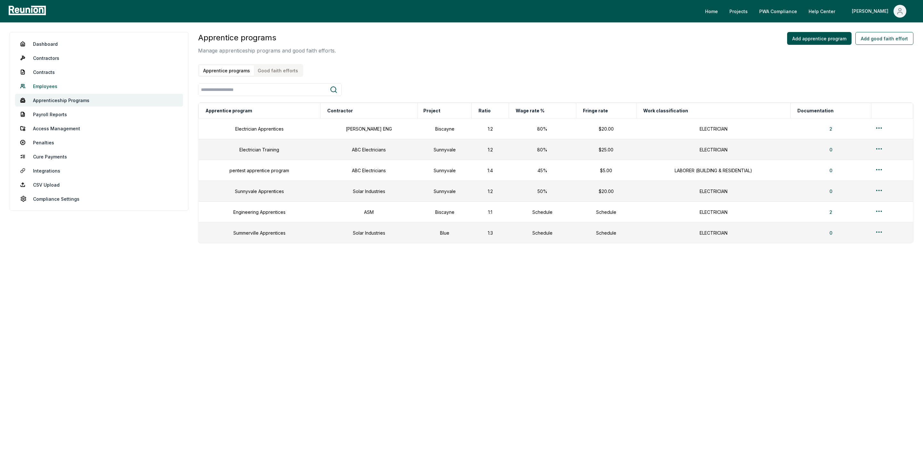
click at [48, 86] on link "Employees" at bounding box center [99, 86] width 168 height 13
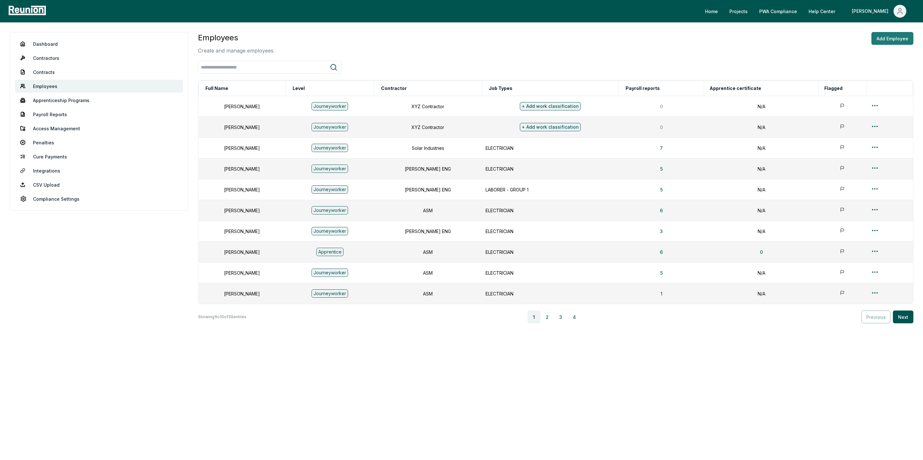
click at [890, 40] on button "Add Employee" at bounding box center [892, 38] width 42 height 13
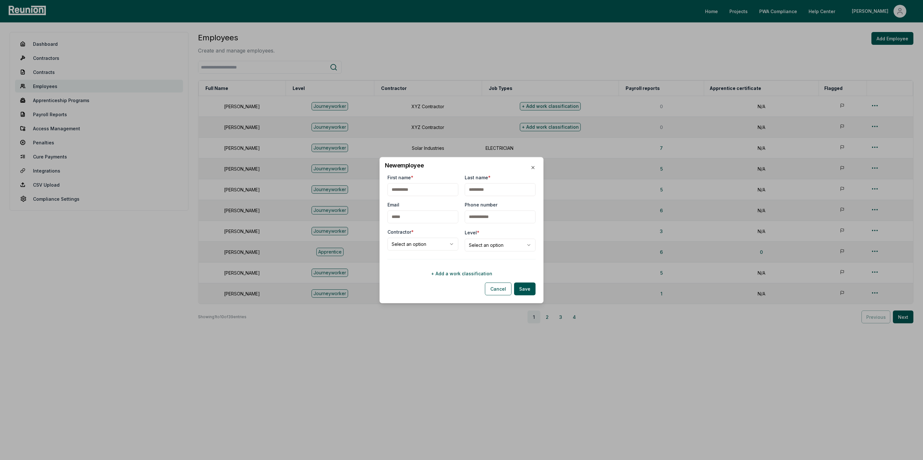
click at [416, 190] on input "First name *" at bounding box center [422, 189] width 71 height 13
type input "****"
click at [501, 189] on input "Last name *" at bounding box center [500, 189] width 71 height 13
type input "*****"
click at [424, 262] on div "**********" at bounding box center [461, 227] width 148 height 106
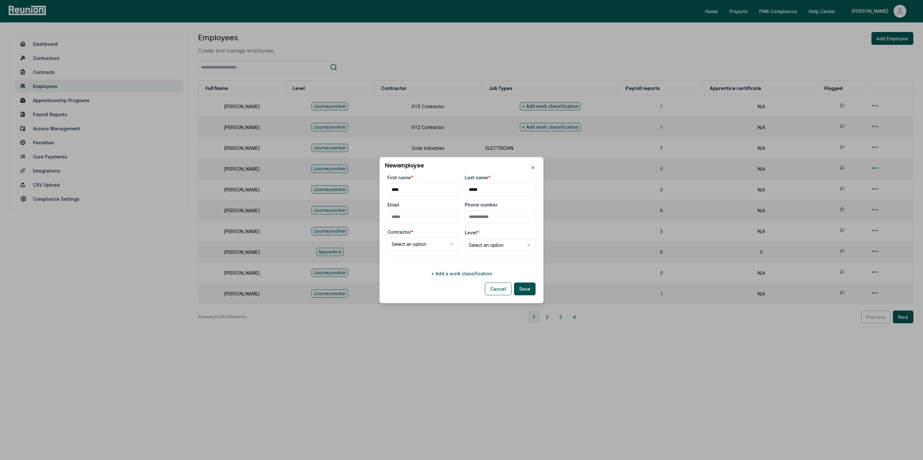
click at [417, 243] on body "Please visit us on your desktop We're working on making our marketplace mobile-…" at bounding box center [461, 230] width 923 height 460
select select "**********"
click at [490, 251] on body "Please visit us on your desktop We're working on making our marketplace mobile-…" at bounding box center [461, 230] width 923 height 460
select select "**********"
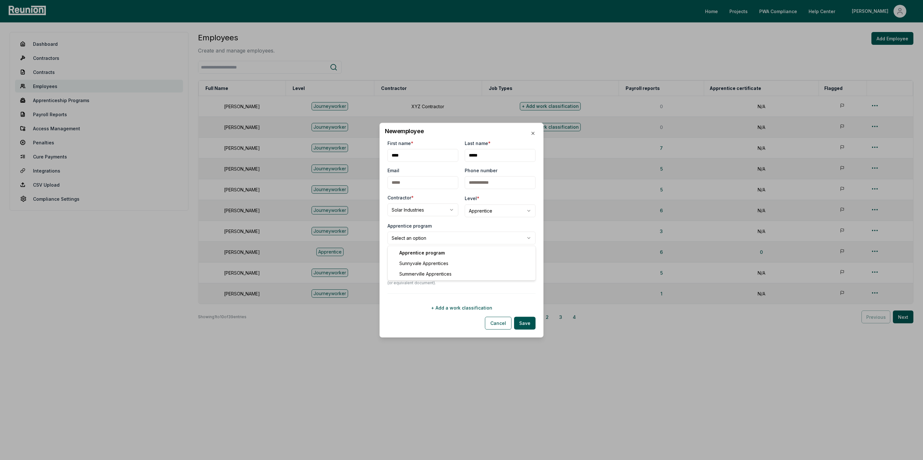
click at [418, 237] on body "Please visit us on your desktop We're working on making our marketplace mobile-…" at bounding box center [461, 230] width 923 height 460
select select "**********"
click at [454, 313] on button "+ Add a work classification" at bounding box center [461, 307] width 148 height 13
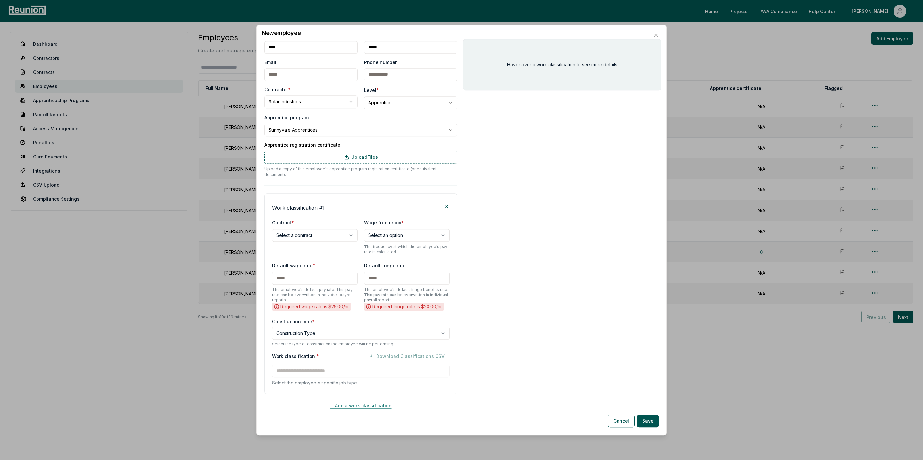
scroll to position [5, 0]
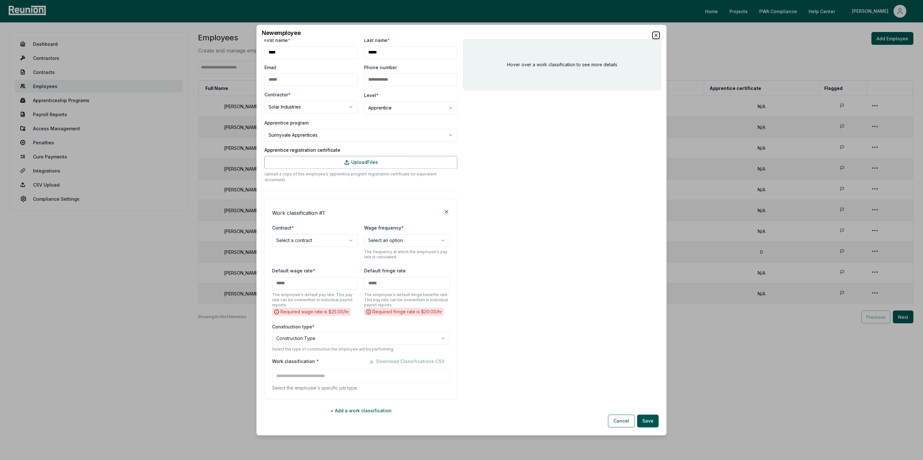
click at [653, 36] on icon "button" at bounding box center [655, 35] width 5 height 5
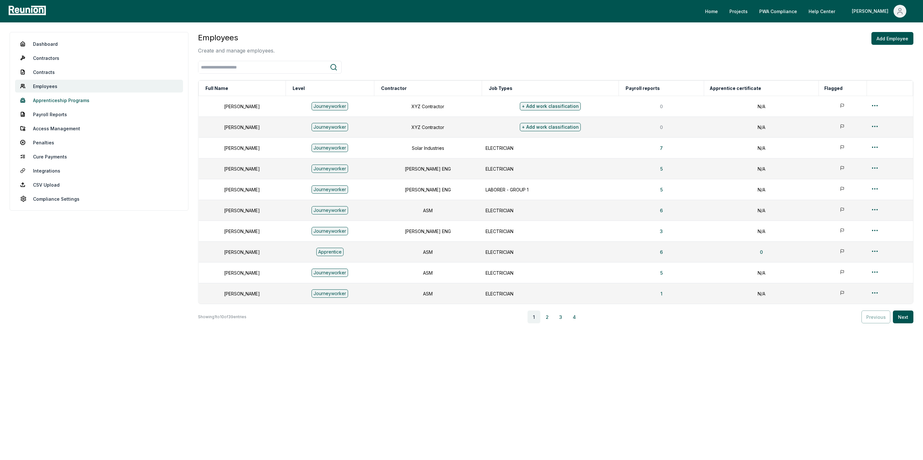
click at [65, 101] on link "Apprenticeship Programs" at bounding box center [99, 100] width 168 height 13
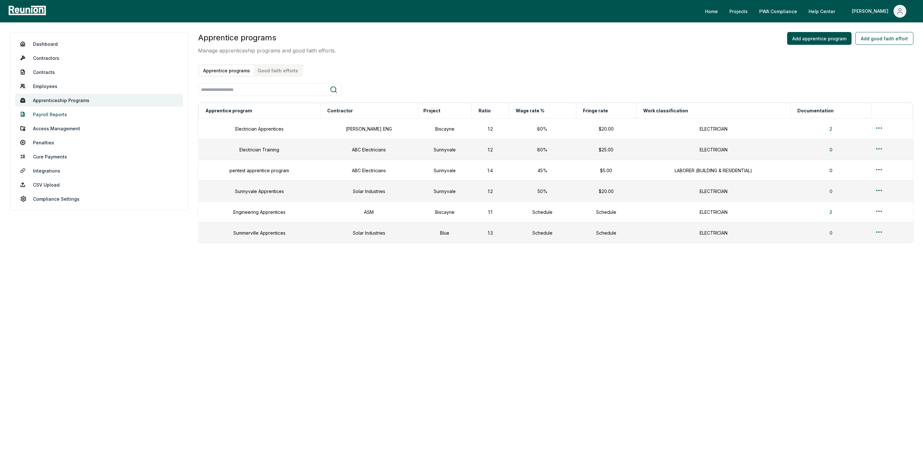
click at [44, 116] on link "Payroll Reports" at bounding box center [99, 114] width 168 height 13
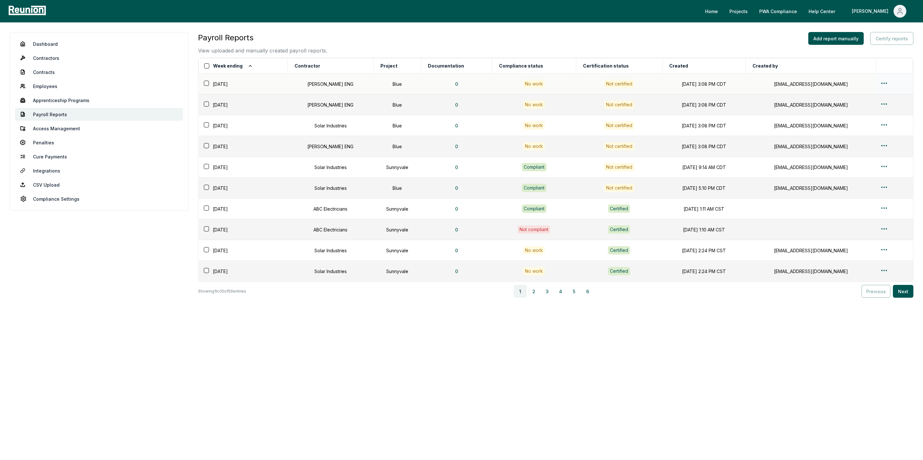
click at [884, 84] on html "Please visit us on your desktop We're working on making our marketplace mobile-…" at bounding box center [461, 230] width 923 height 460
click at [861, 109] on div "Edit" at bounding box center [882, 108] width 61 height 11
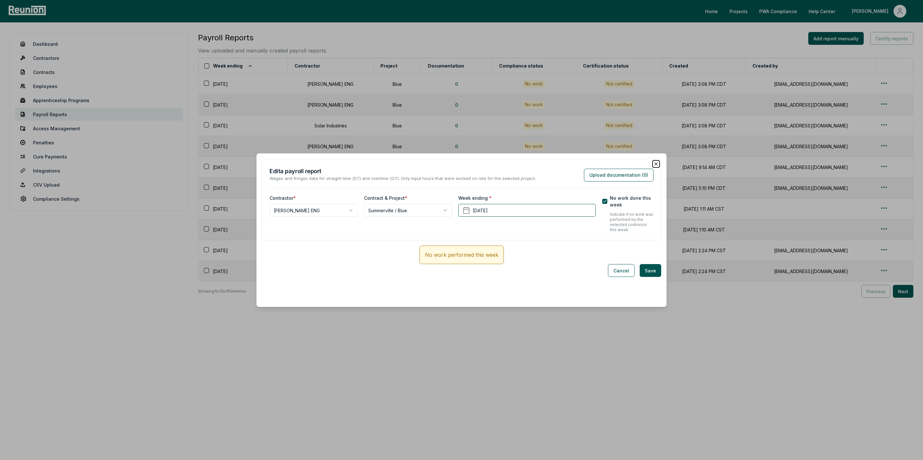
click at [656, 165] on icon "button" at bounding box center [655, 163] width 5 height 5
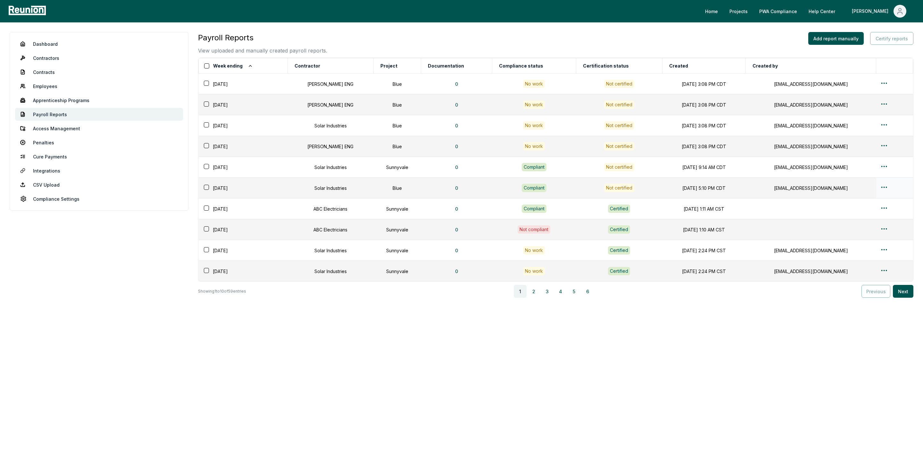
click at [884, 187] on html "Please visit us on your desktop We're working on making our marketplace mobile-…" at bounding box center [461, 230] width 923 height 460
click at [863, 214] on div "Edit" at bounding box center [882, 213] width 61 height 11
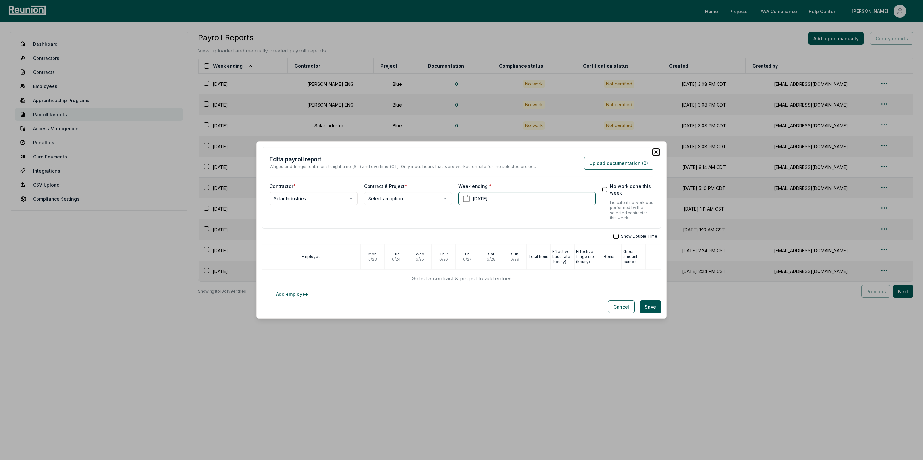
click at [657, 151] on icon "button" at bounding box center [655, 152] width 5 height 5
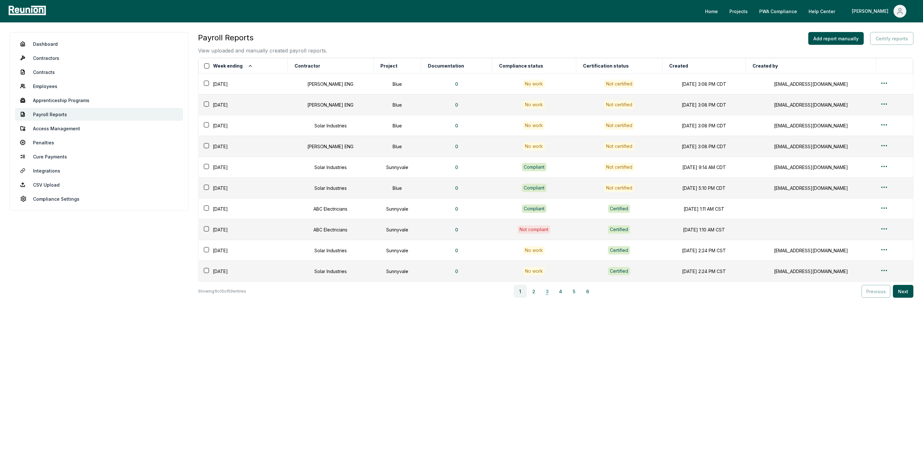
click at [548, 295] on button "3" at bounding box center [546, 291] width 13 height 13
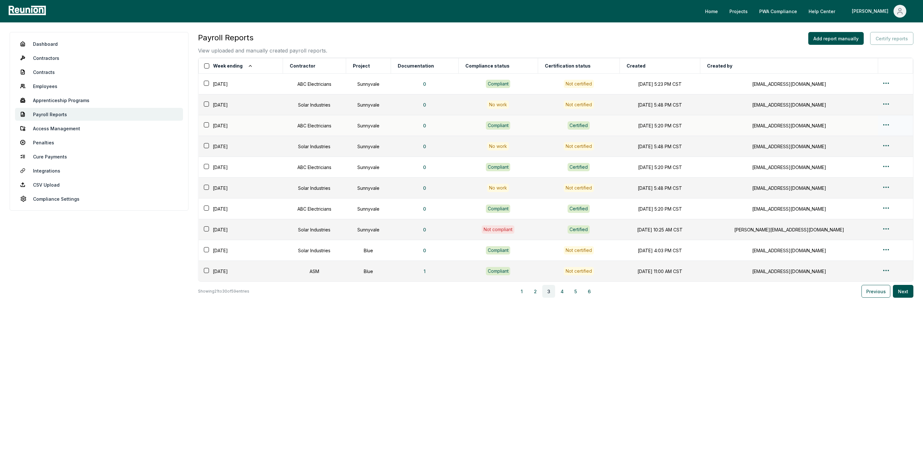
click at [883, 125] on html "Please visit us on your desktop We're working on making our marketplace mobile-…" at bounding box center [461, 230] width 923 height 460
click at [865, 150] on div "Edit" at bounding box center [882, 150] width 61 height 11
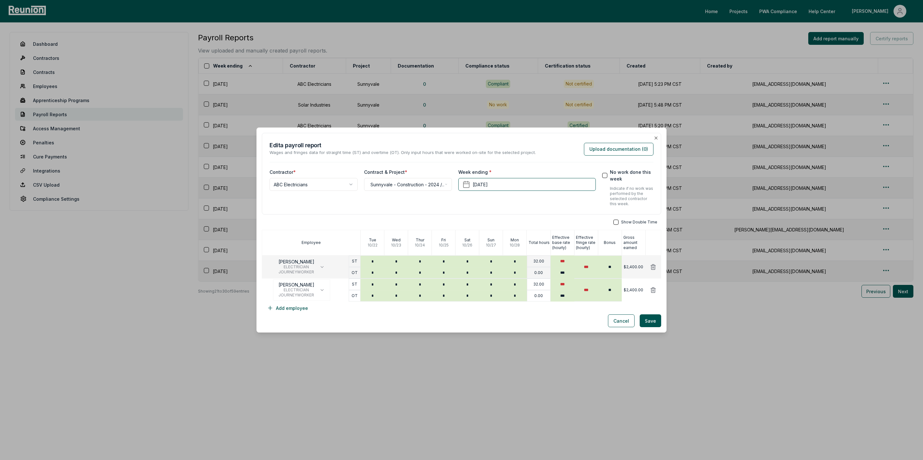
click at [617, 223] on button "button" at bounding box center [615, 222] width 5 height 5
click at [618, 222] on button "button" at bounding box center [615, 222] width 5 height 5
click at [564, 309] on div "Show Double Time Employee Tue 10 / 22 Wed 10 / 23 Thur 10 / 24 Fri 10 / 25 Sat …" at bounding box center [461, 267] width 399 height 95
click at [616, 150] on button "Upload documentation ( 0 )" at bounding box center [619, 149] width 70 height 13
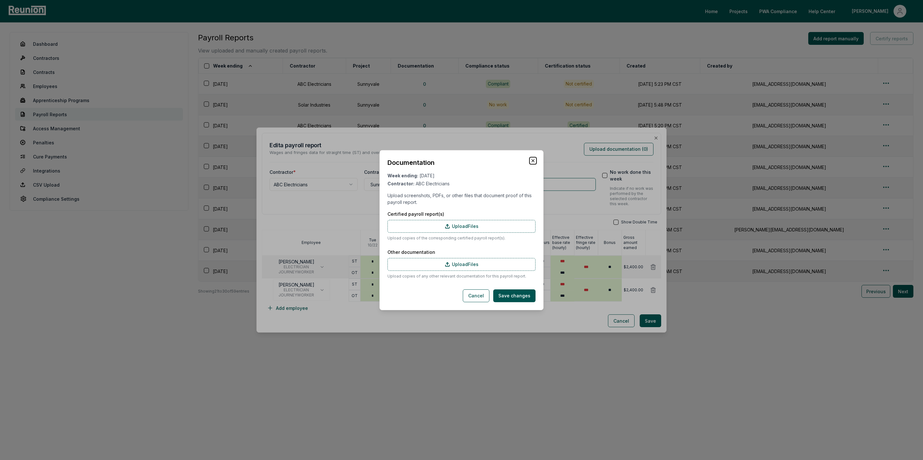
click at [532, 161] on icon "button" at bounding box center [532, 160] width 5 height 5
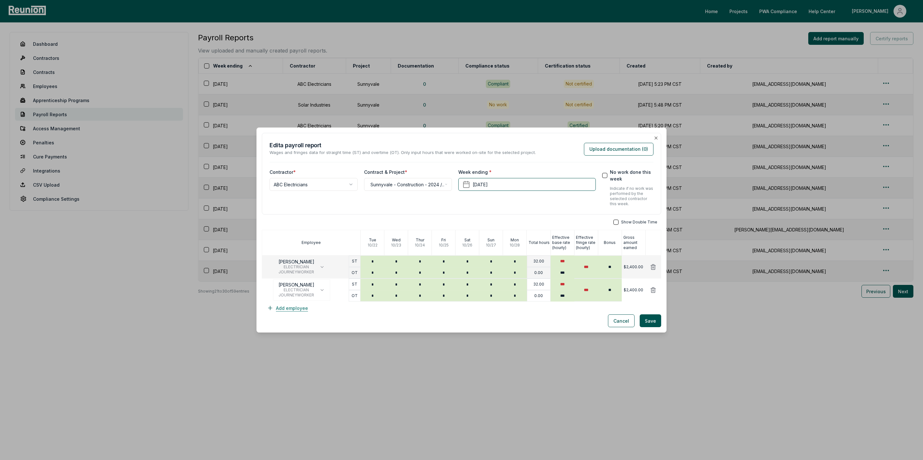
click at [290, 309] on button "Add employee" at bounding box center [287, 308] width 51 height 13
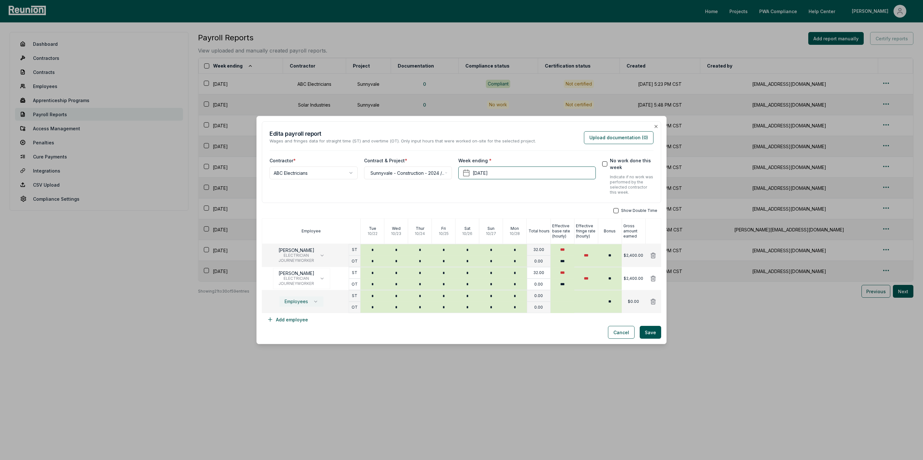
click at [310, 302] on button "Employees" at bounding box center [301, 301] width 45 height 11
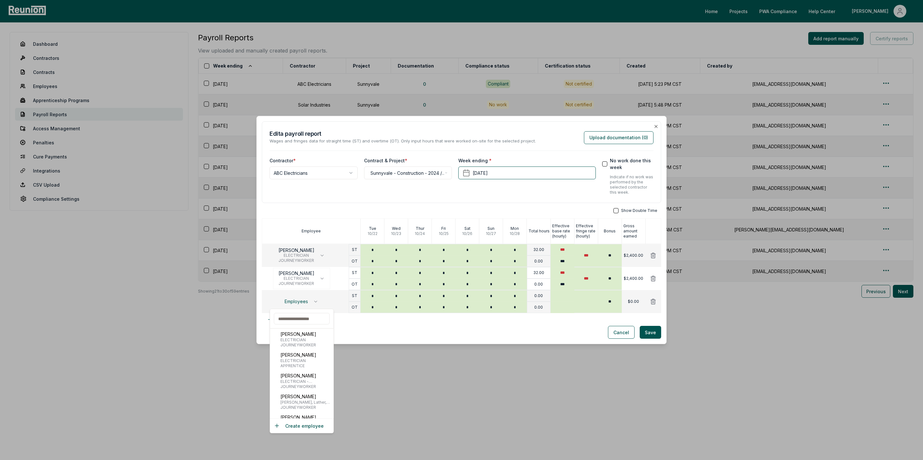
click at [293, 320] on input "text" at bounding box center [302, 319] width 56 height 12
type input "****"
click at [306, 338] on span "ELECTRICIAN" at bounding box center [298, 340] width 36 height 5
type input "***"
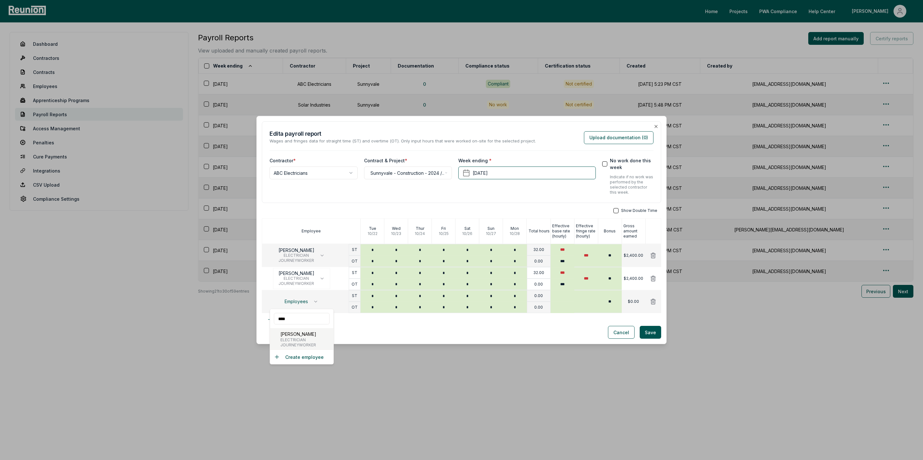
type input "***"
click at [378, 298] on input "*" at bounding box center [372, 296] width 24 height 11
type input "*"
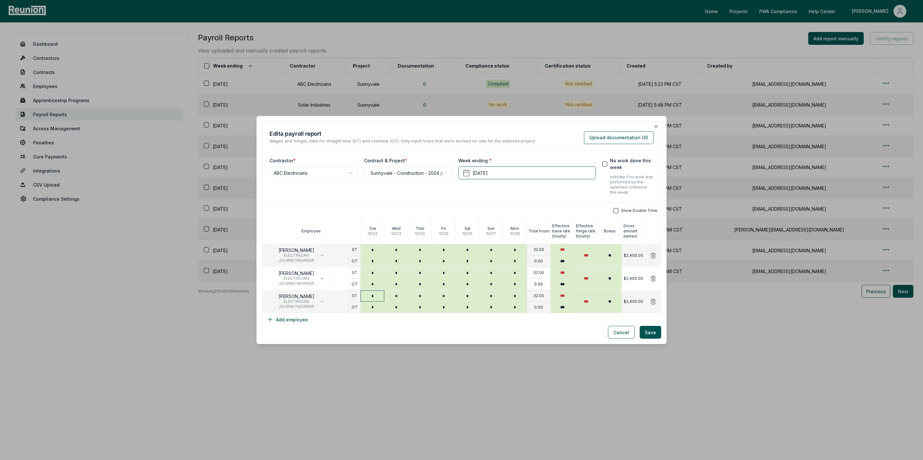
type input "*"
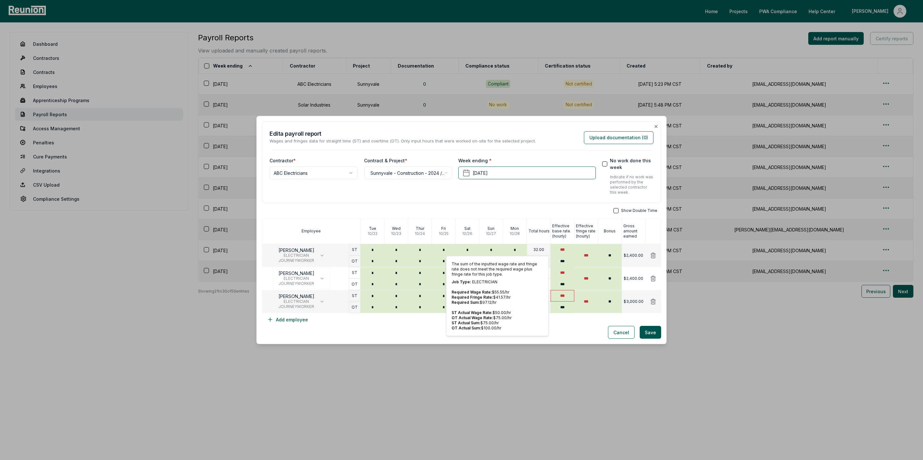
type input "*"
click at [566, 299] on input "***" at bounding box center [562, 296] width 24 height 12
type input "***"
click at [571, 326] on div "Cancel Save" at bounding box center [461, 332] width 399 height 13
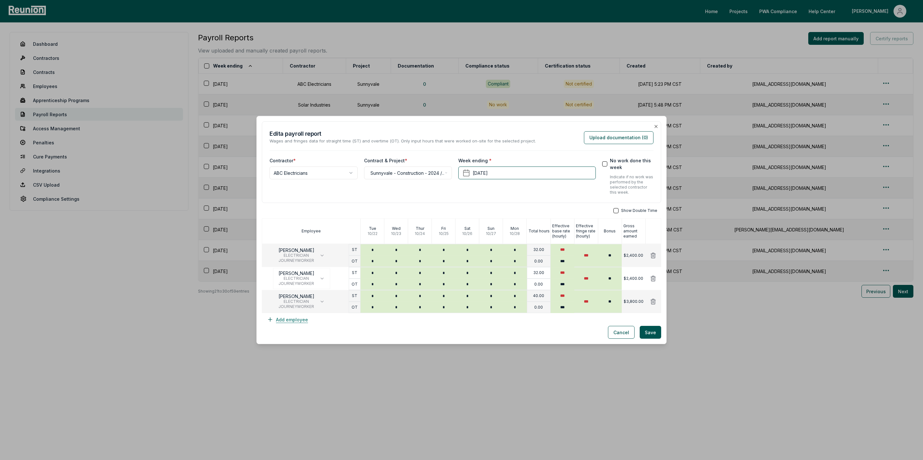
click at [298, 321] on button "Add employee" at bounding box center [287, 319] width 51 height 13
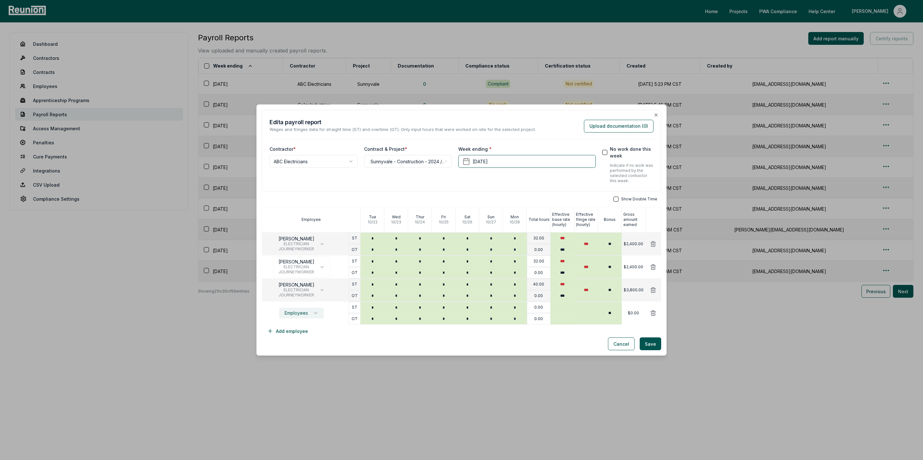
click at [312, 316] on button "Employees" at bounding box center [301, 313] width 45 height 11
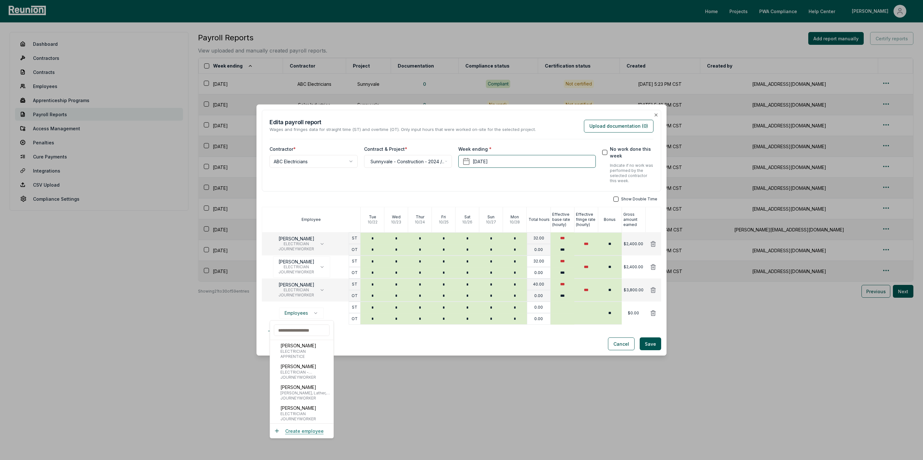
click at [296, 430] on button "Create employee" at bounding box center [299, 431] width 50 height 7
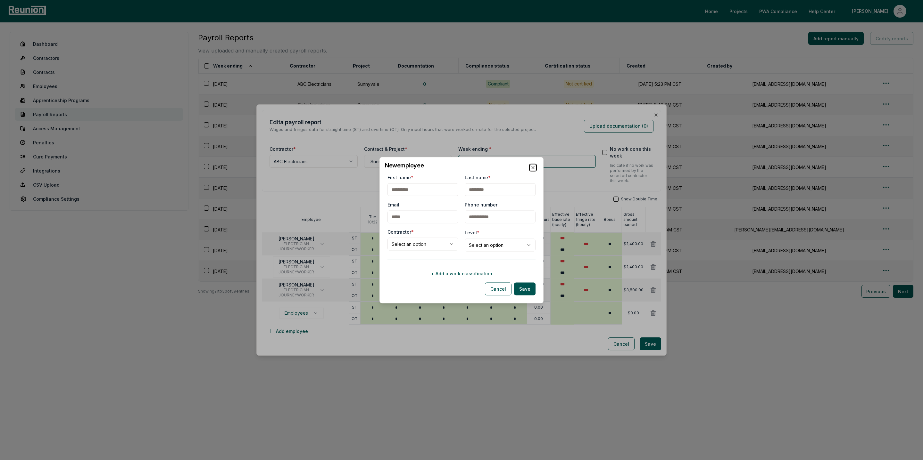
click at [534, 167] on icon "button" at bounding box center [532, 167] width 5 height 5
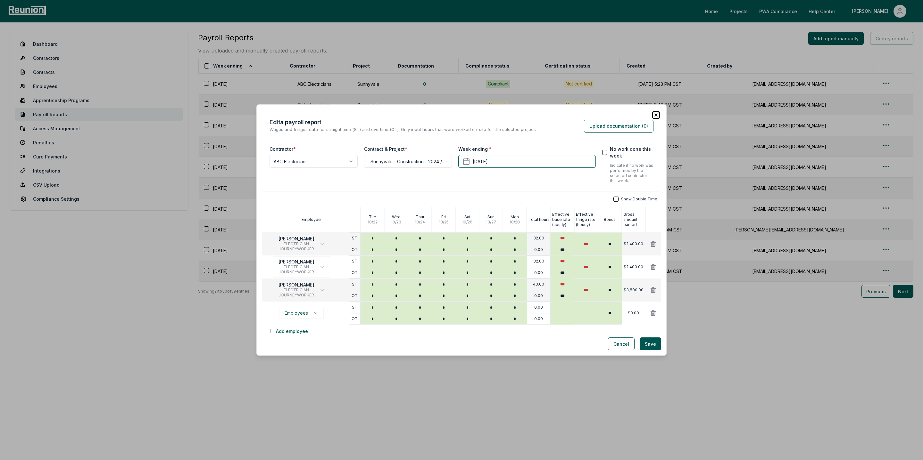
click at [655, 115] on icon "button" at bounding box center [655, 114] width 5 height 5
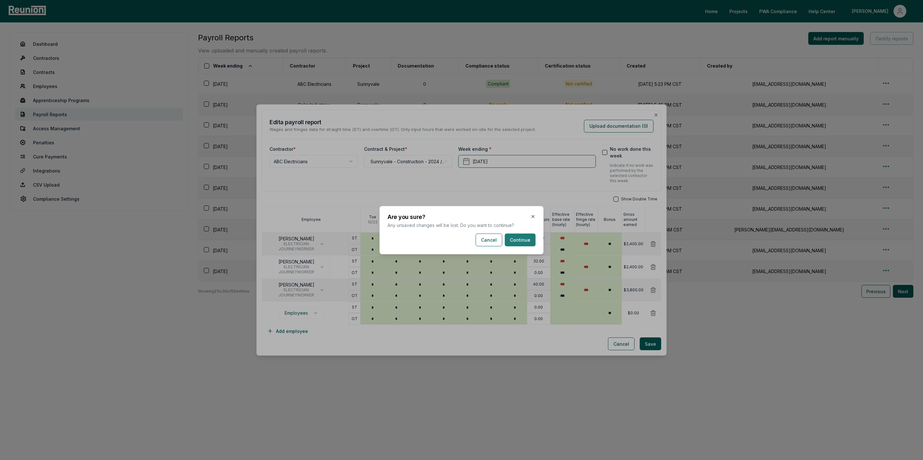
click at [510, 241] on button "Continue" at bounding box center [520, 240] width 31 height 13
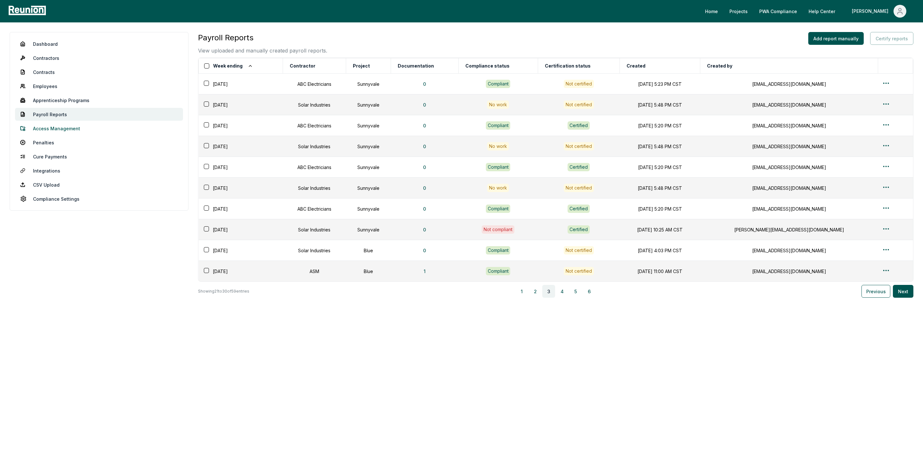
click at [55, 125] on link "Access Management" at bounding box center [99, 128] width 168 height 13
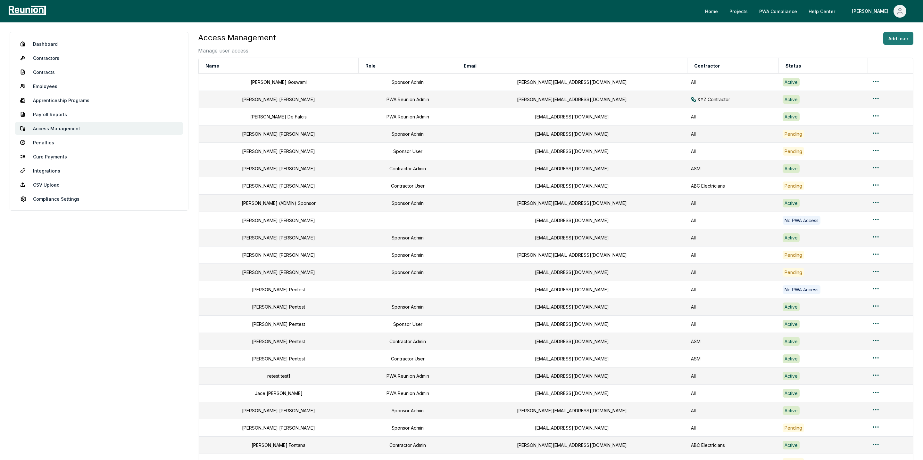
click at [899, 41] on button "Add user" at bounding box center [898, 38] width 30 height 13
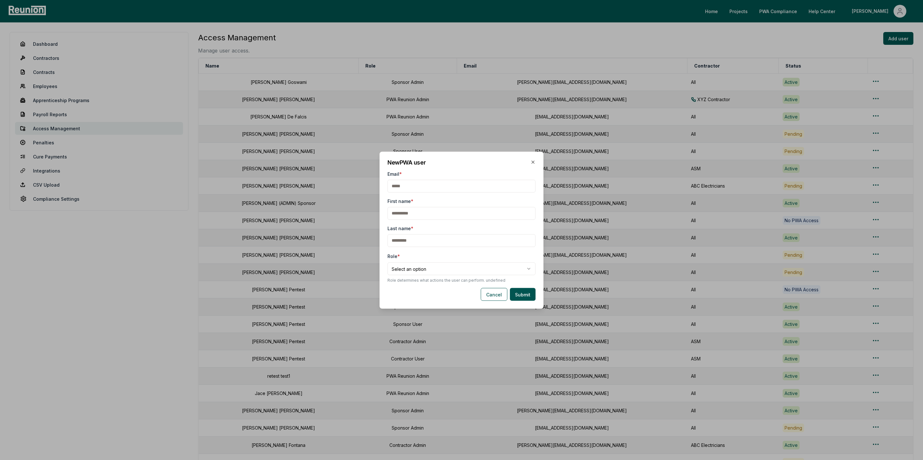
click at [425, 271] on body "Please visit us on your desktop We're working on making our marketplace mobile-…" at bounding box center [461, 275] width 923 height 550
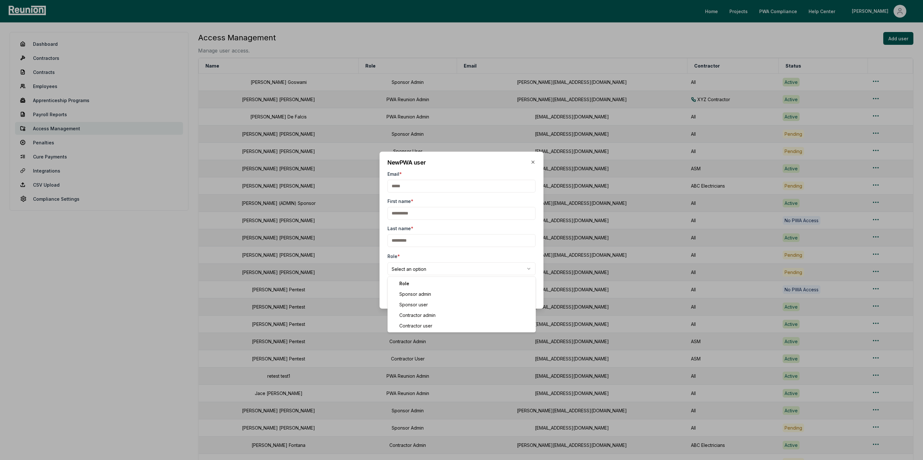
select select "**********"
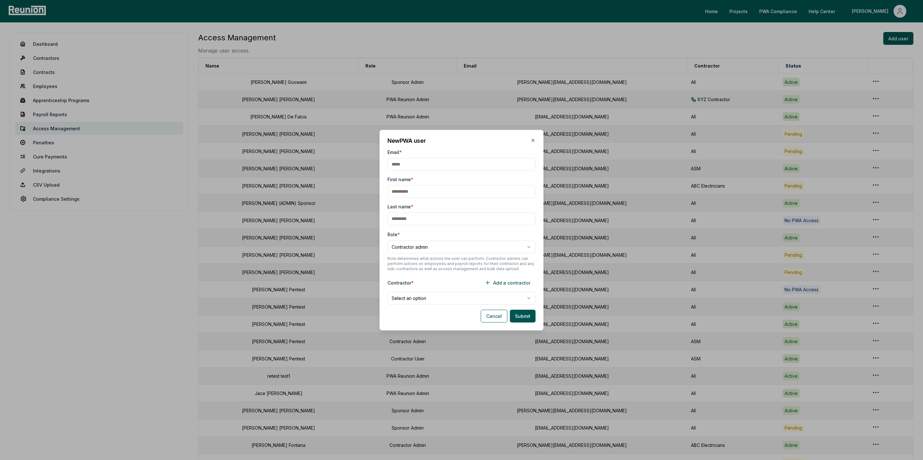
click at [406, 299] on body "Please visit us on your desktop We're working on making our marketplace mobile-…" at bounding box center [461, 275] width 923 height 550
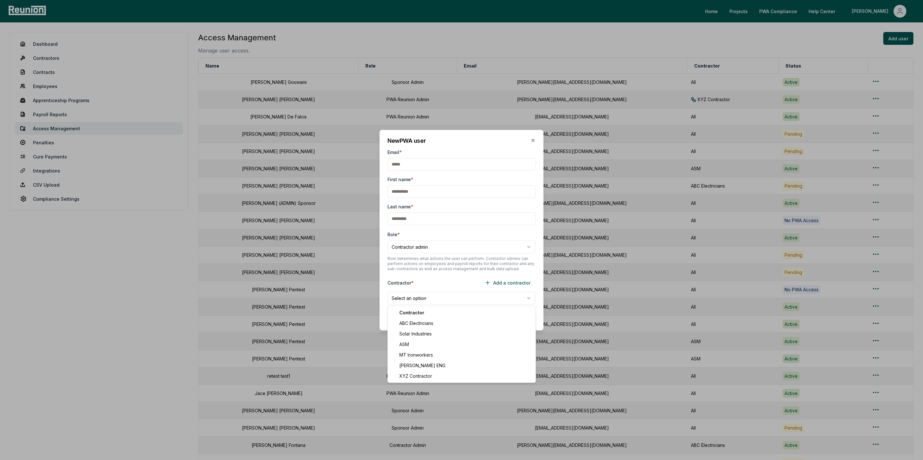
select select "**********"
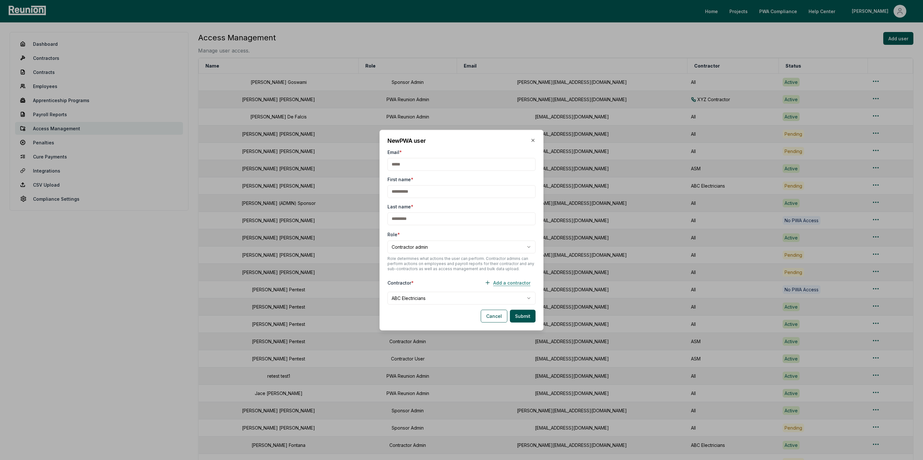
click at [504, 283] on button "Add a contractor" at bounding box center [507, 282] width 56 height 13
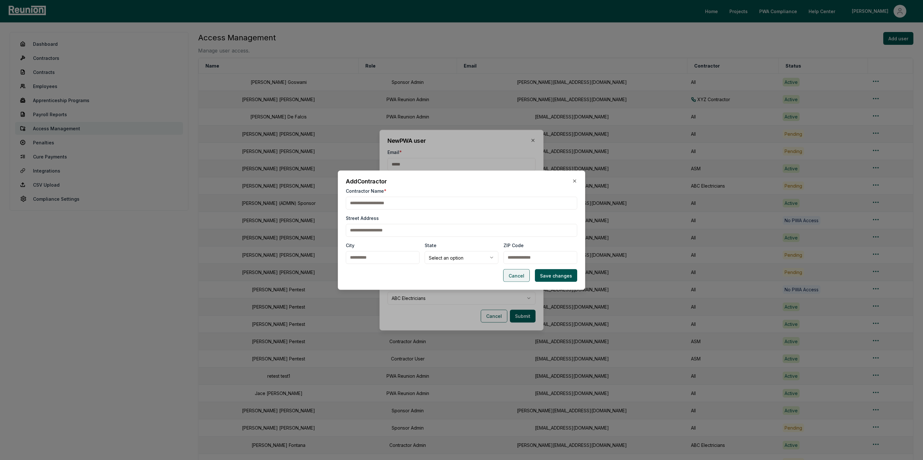
click at [518, 275] on button "Cancel" at bounding box center [516, 275] width 27 height 13
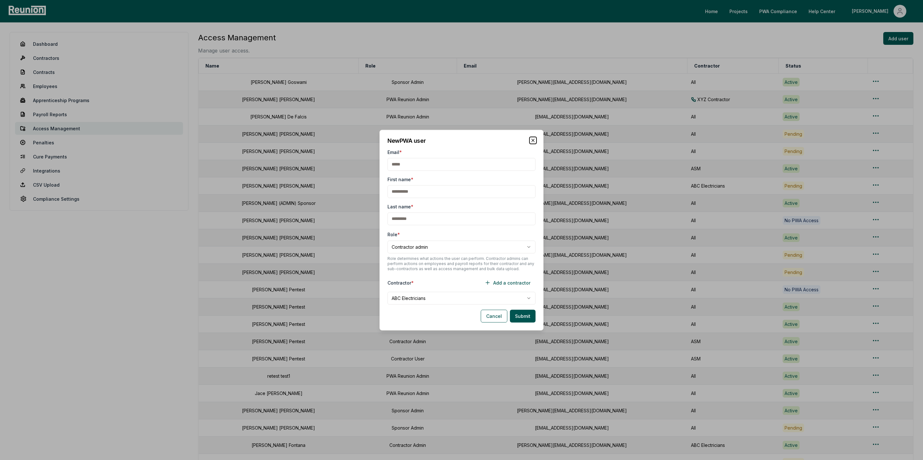
click at [531, 140] on icon "button" at bounding box center [532, 140] width 5 height 5
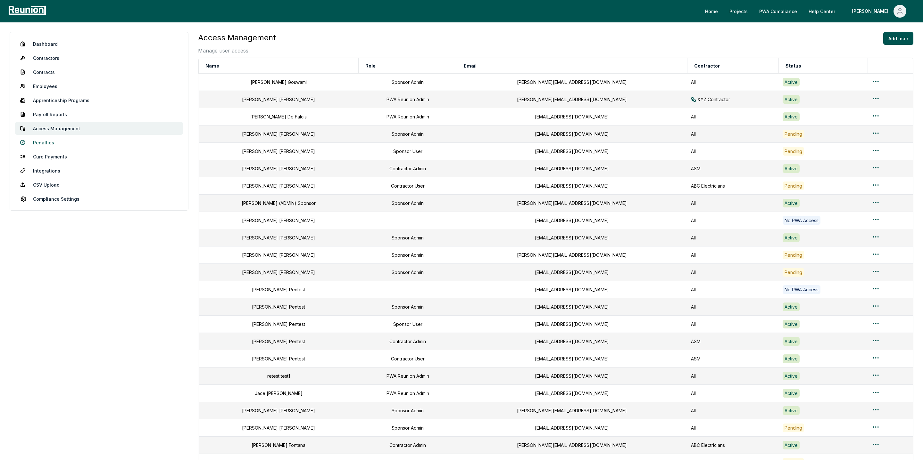
click at [50, 141] on link "Penalties" at bounding box center [99, 142] width 168 height 13
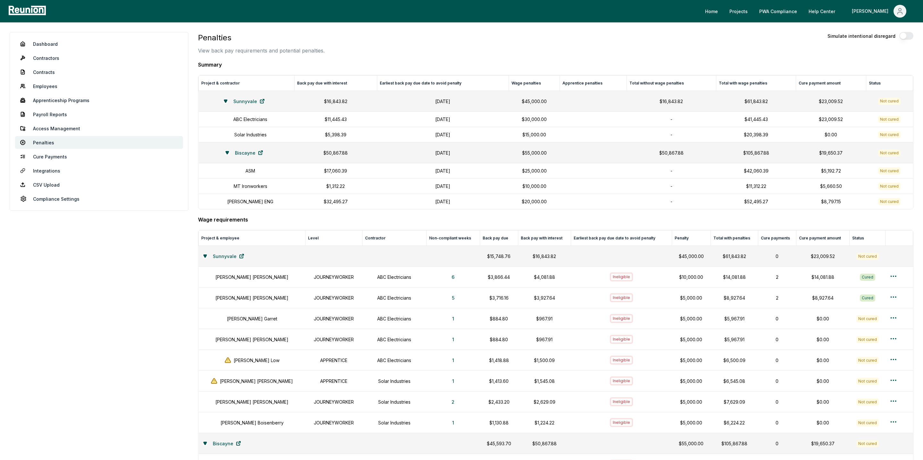
click at [907, 36] on button "button" at bounding box center [906, 36] width 14 height 8
click at [904, 36] on button "button" at bounding box center [906, 36] width 14 height 8
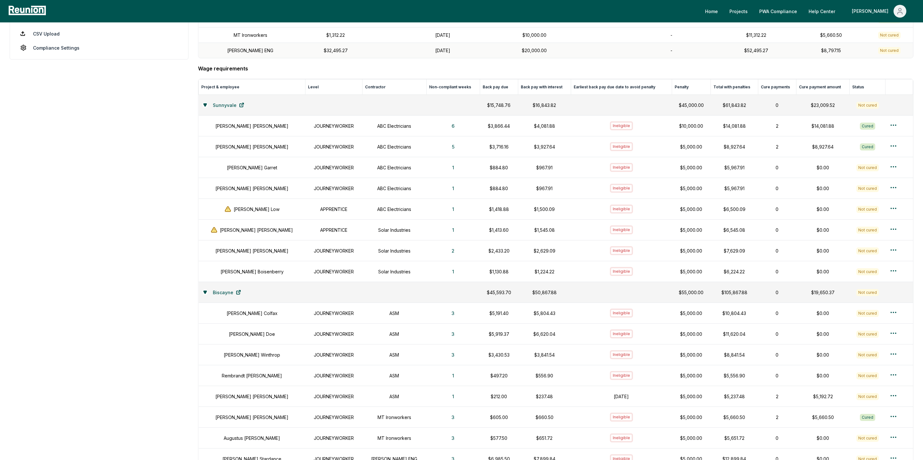
scroll to position [155, 0]
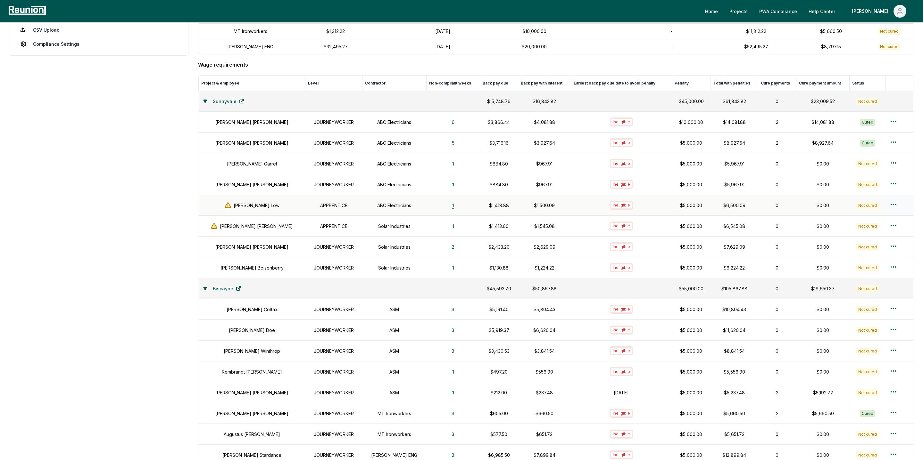
click at [447, 209] on button "1" at bounding box center [453, 205] width 12 height 13
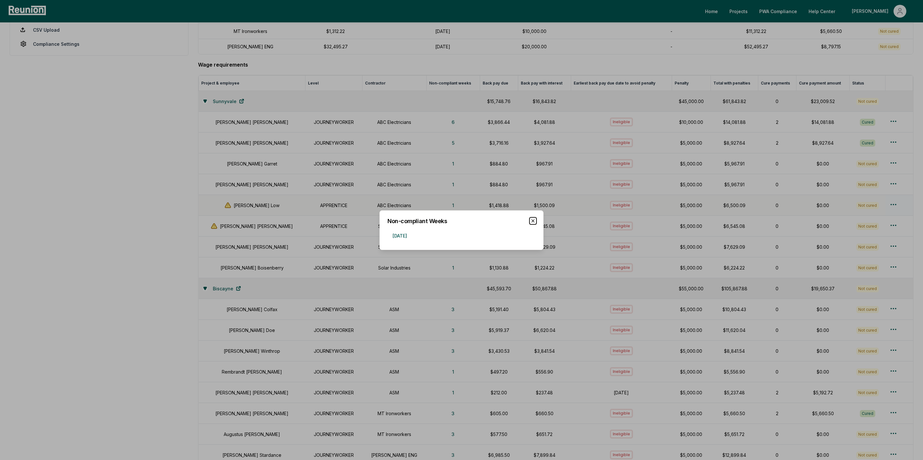
click at [534, 220] on icon "button" at bounding box center [532, 220] width 5 height 5
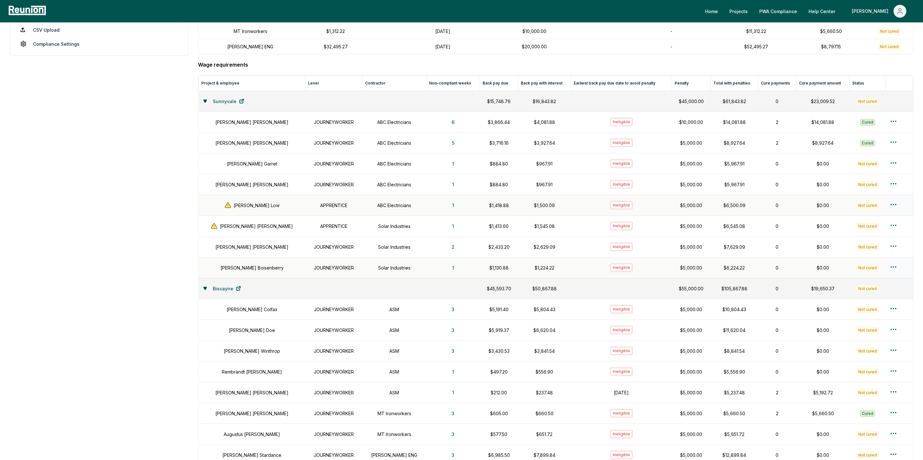
click at [891, 272] on html "Please visit us on your desktop We're working on making our marketplace mobile-…" at bounding box center [461, 284] width 923 height 878
click at [918, 268] on html "Please visit us on your desktop We're working on making our marketplace mobile-…" at bounding box center [461, 284] width 923 height 878
click at [892, 271] on html "Please visit us on your desktop We're working on making our marketplace mobile-…" at bounding box center [461, 284] width 923 height 878
click at [871, 301] on div "Create wage cure payment" at bounding box center [887, 298] width 61 height 17
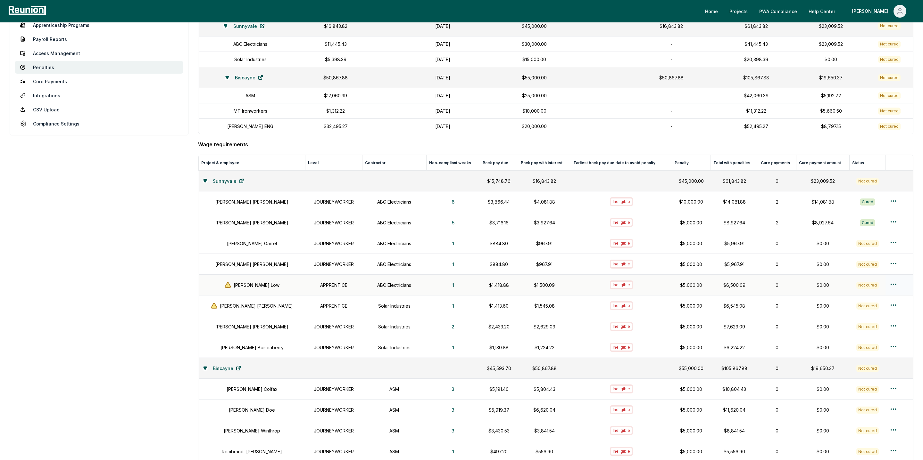
scroll to position [0, 0]
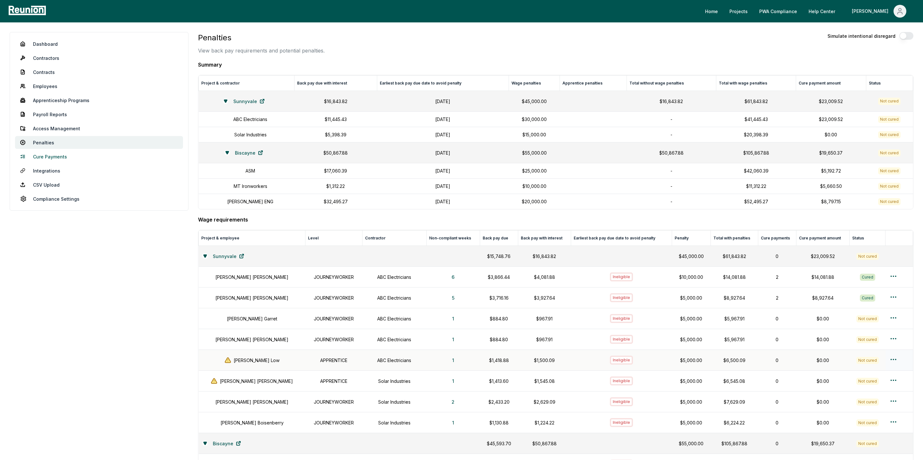
click at [50, 159] on link "Cure Payments" at bounding box center [99, 156] width 168 height 13
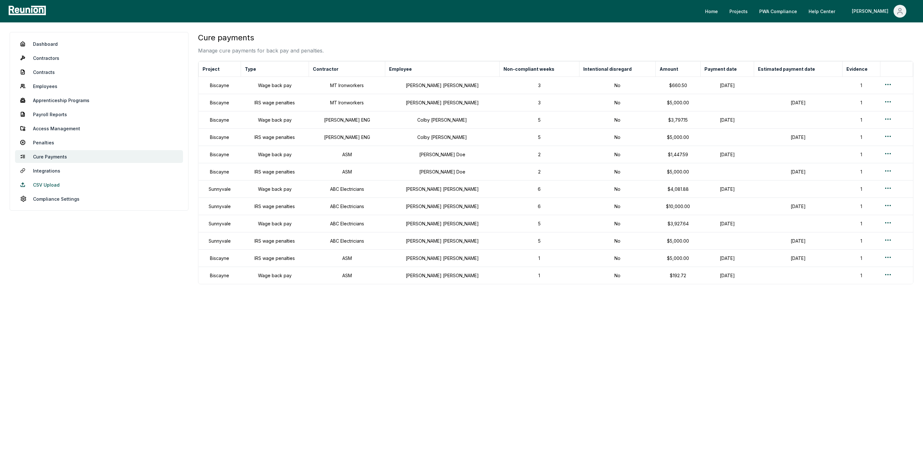
click at [45, 185] on link "CSV Upload" at bounding box center [99, 184] width 168 height 13
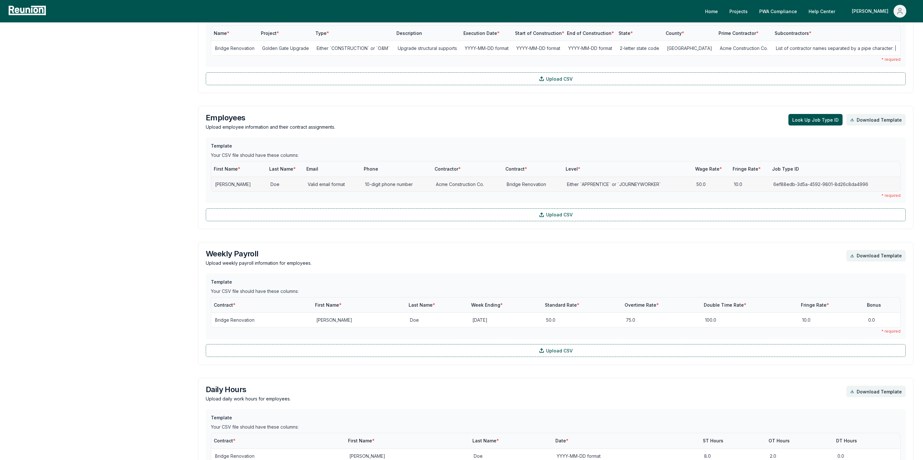
scroll to position [225, 0]
click at [827, 125] on button "Look Up Job Type ID" at bounding box center [815, 122] width 54 height 12
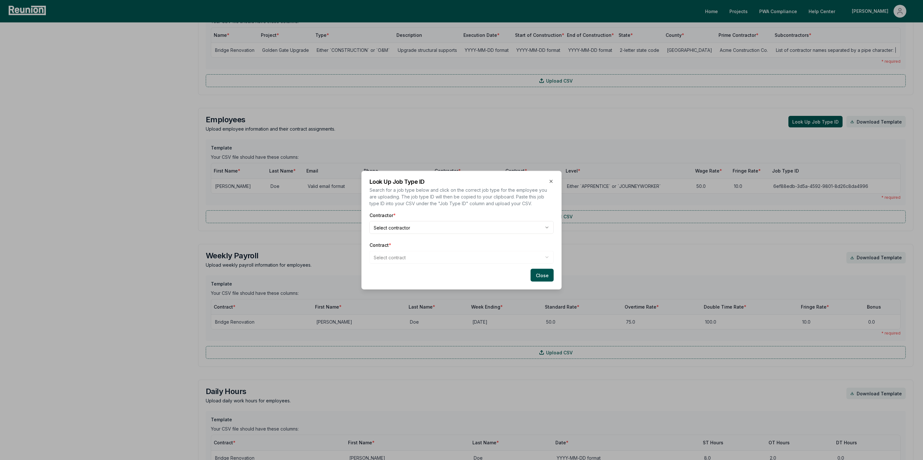
click at [382, 229] on body "Please visit us on your desktop We're working on making our marketplace mobile-…" at bounding box center [461, 169] width 923 height 789
click at [409, 258] on body "Please visit us on your desktop We're working on making our marketplace mobile-…" at bounding box center [461, 169] width 923 height 789
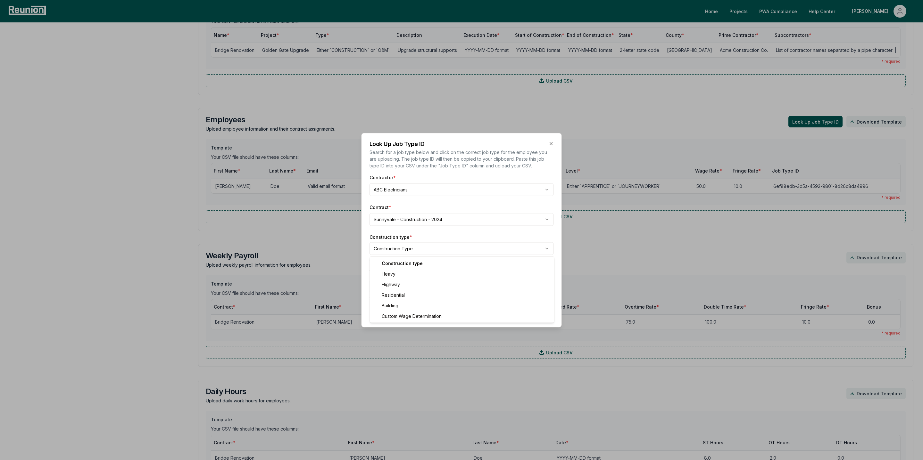
click at [404, 249] on body "Please visit us on your desktop We're working on making our marketplace mobile-…" at bounding box center [461, 169] width 923 height 789
click at [394, 287] on div "Work classification * Download Classifications CSV Select the employee's specif…" at bounding box center [461, 283] width 184 height 36
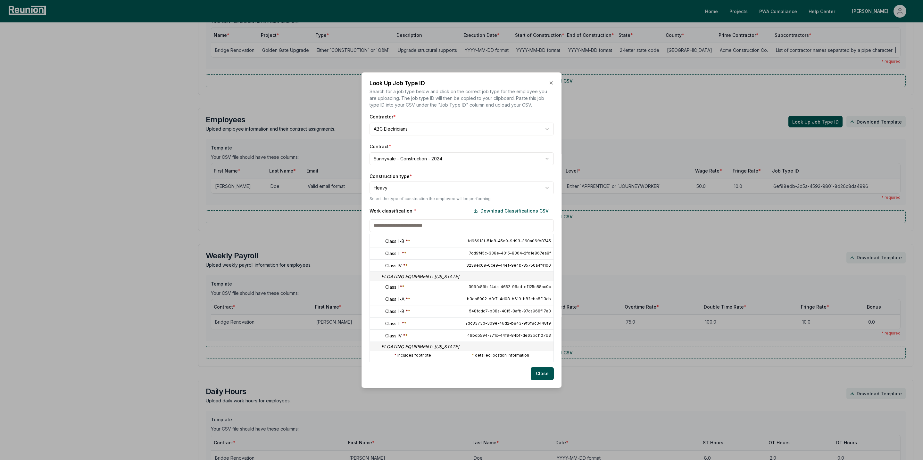
scroll to position [273, 0]
click at [472, 290] on span "399fc89b-14da-4652-96ad-e1125c88ac0c" at bounding box center [509, 287] width 82 height 5
click at [500, 210] on button "Download Classifications CSV" at bounding box center [511, 211] width 86 height 13
click at [552, 82] on icon "button" at bounding box center [550, 82] width 5 height 5
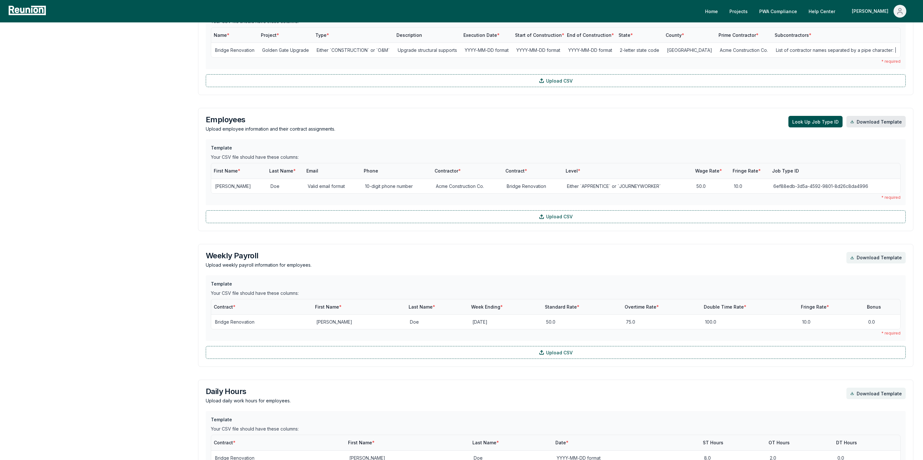
click at [870, 125] on link "Download Template" at bounding box center [875, 122] width 59 height 12
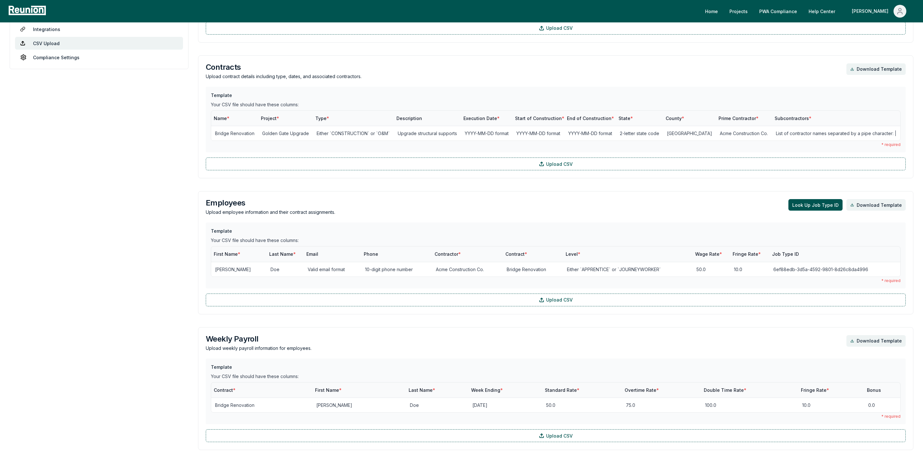
scroll to position [0, 0]
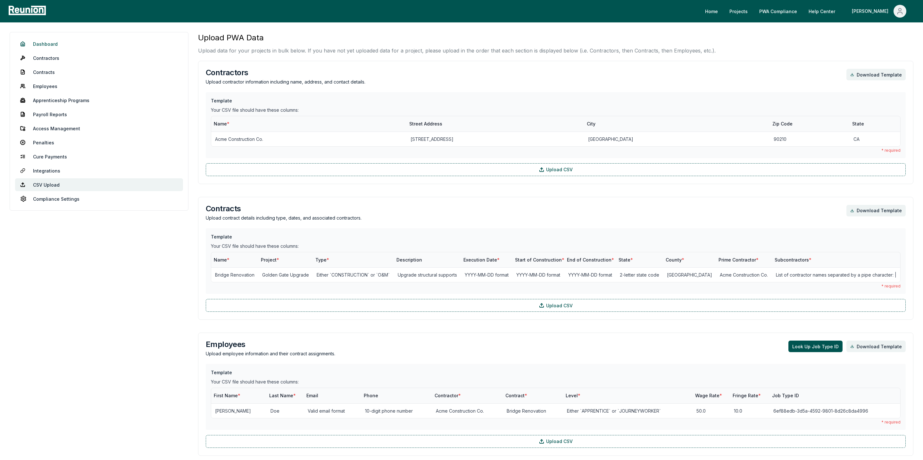
click at [42, 47] on link "Dashboard" at bounding box center [99, 43] width 168 height 13
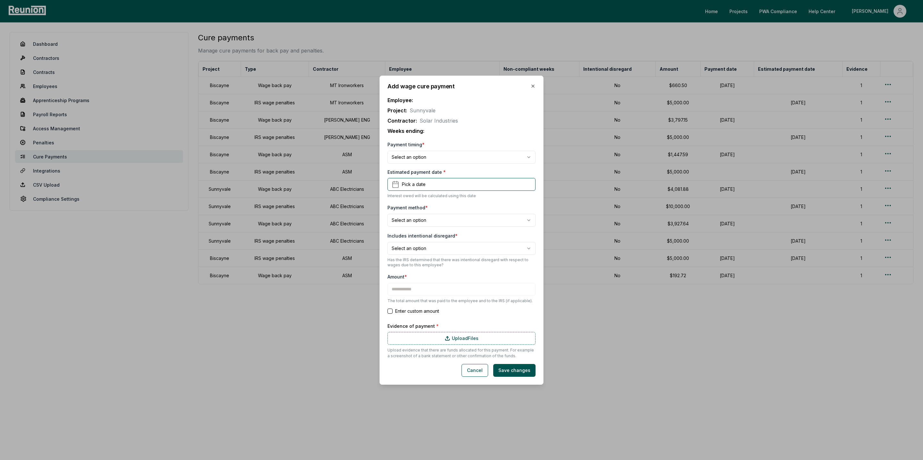
type input "*********"
